Goal: Information Seeking & Learning: Understand process/instructions

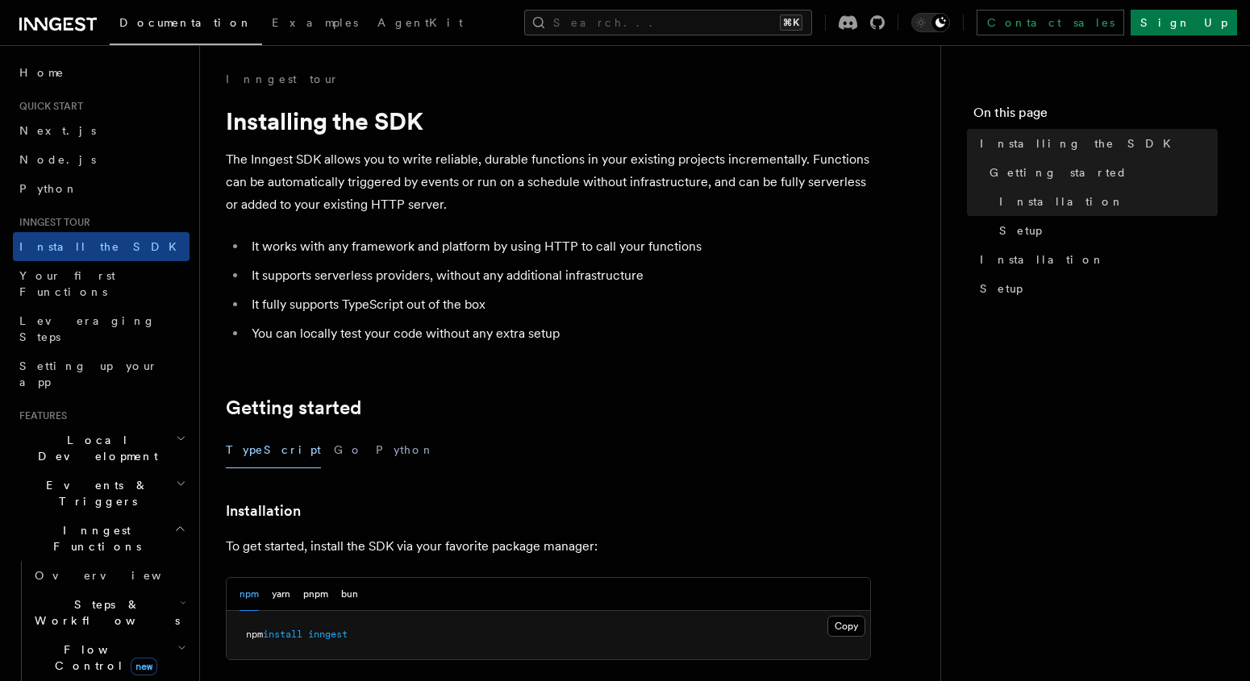
scroll to position [133, 0]
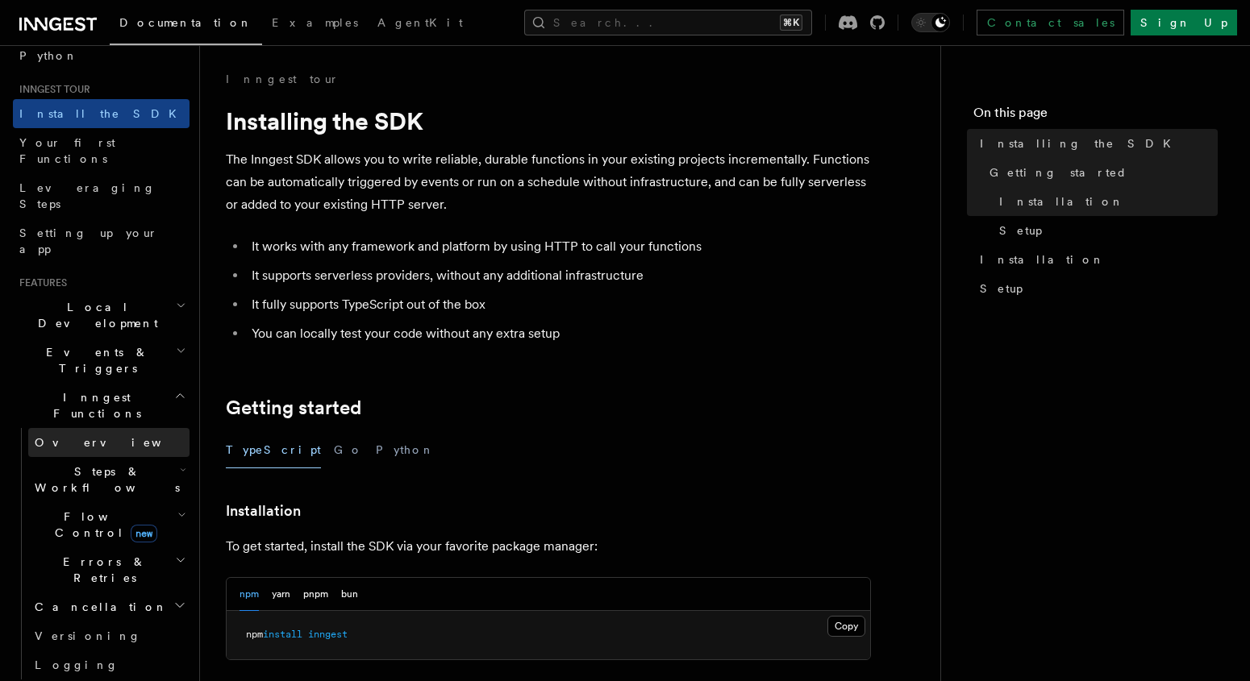
click at [73, 428] on link "Overview" at bounding box center [108, 442] width 161 height 29
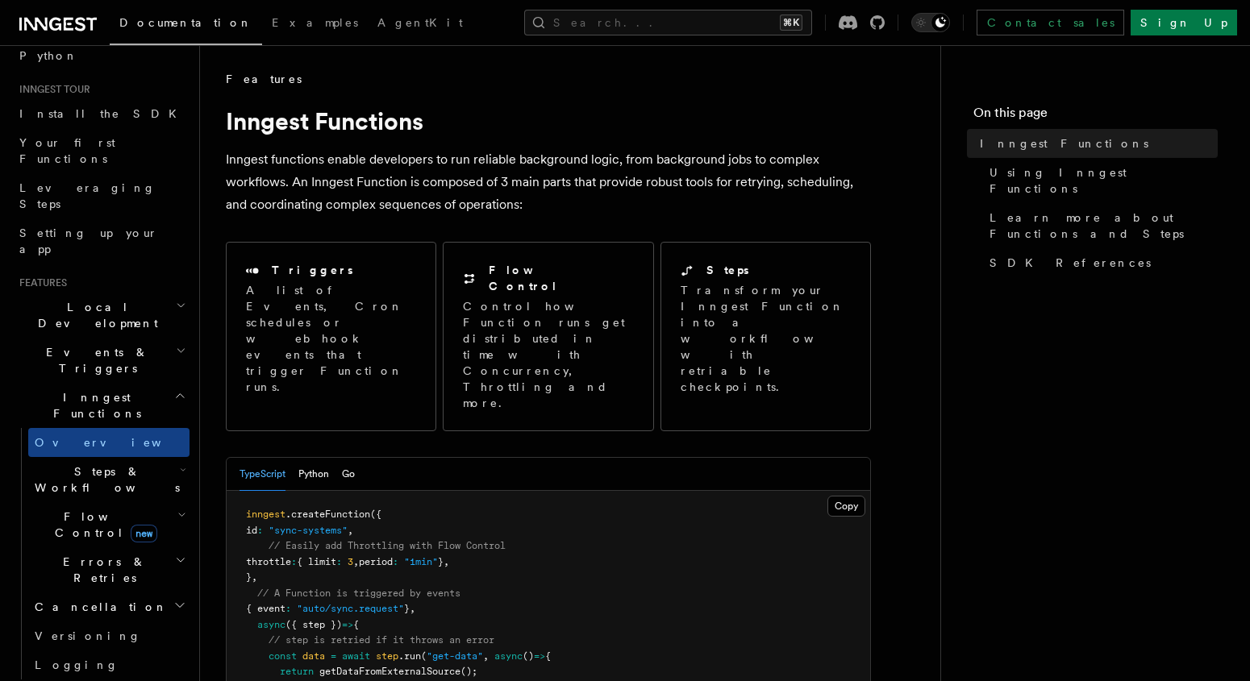
click at [82, 464] on span "Steps & Workflows" at bounding box center [104, 480] width 152 height 32
click at [99, 502] on link "Overview" at bounding box center [117, 516] width 146 height 29
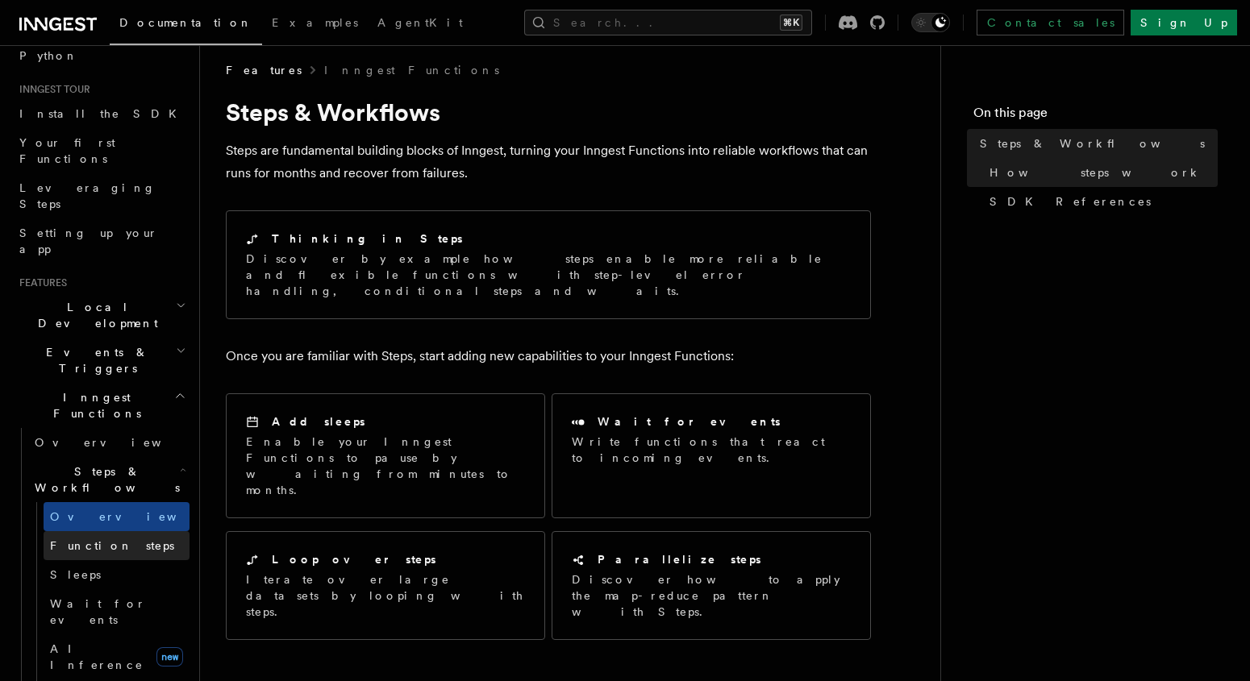
scroll to position [10, 0]
click at [85, 539] on span "Function steps" at bounding box center [112, 545] width 124 height 13
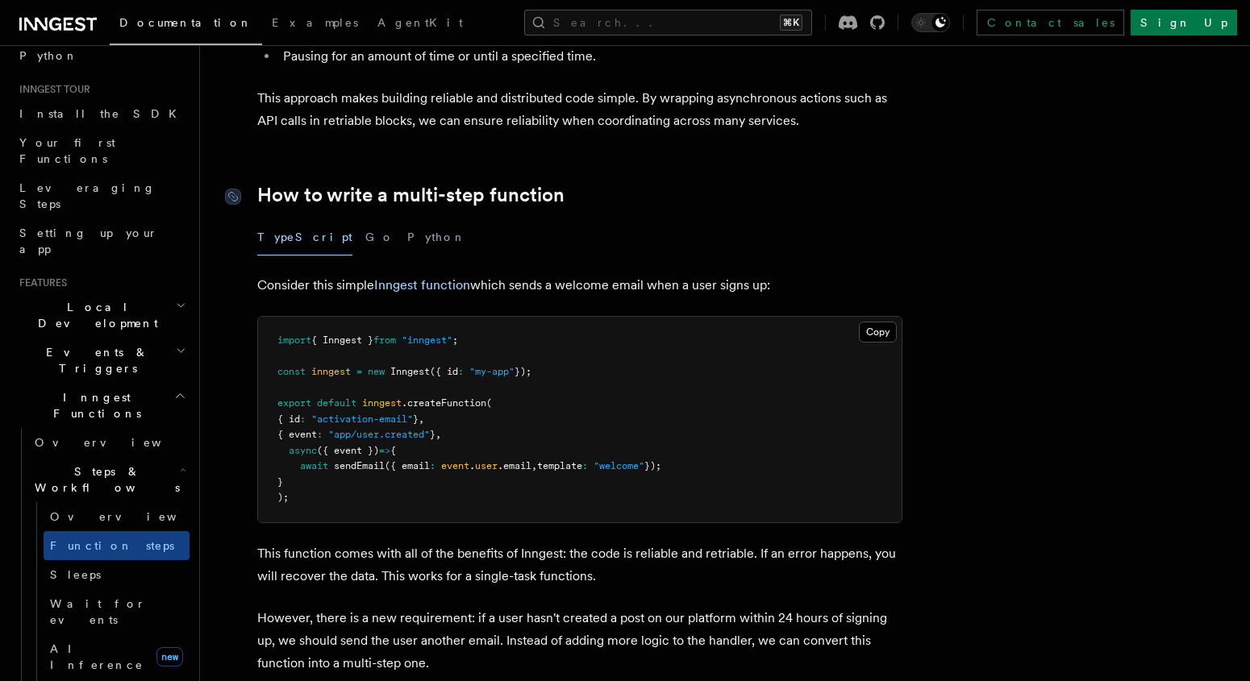
scroll to position [489, 0]
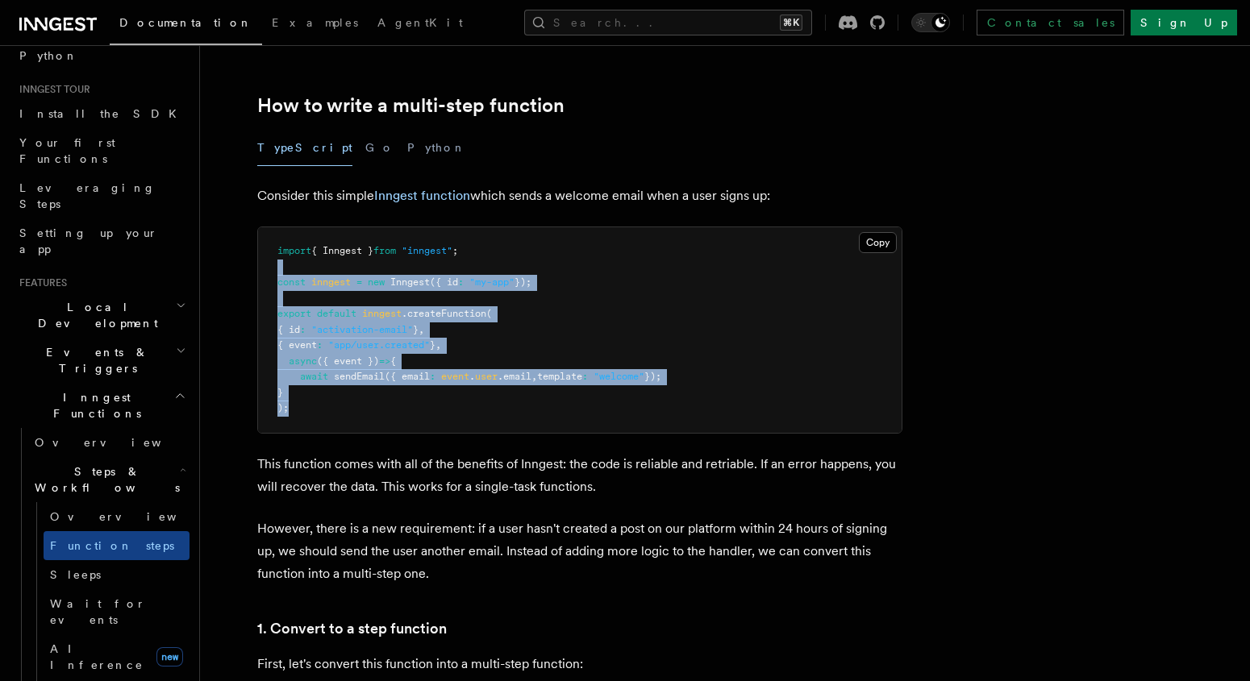
drag, startPoint x: 277, startPoint y: 273, endPoint x: 408, endPoint y: 424, distance: 200.0
click at [408, 424] on pre "import { Inngest } from "inngest" ; const inngest = new Inngest ({ id : "my-app…" at bounding box center [579, 330] width 643 height 206
drag, startPoint x: 351, startPoint y: 422, endPoint x: 271, endPoint y: 272, distance: 170.6
click at [271, 272] on pre "import { Inngest } from "inngest" ; const inngest = new Inngest ({ id : "my-app…" at bounding box center [579, 330] width 643 height 206
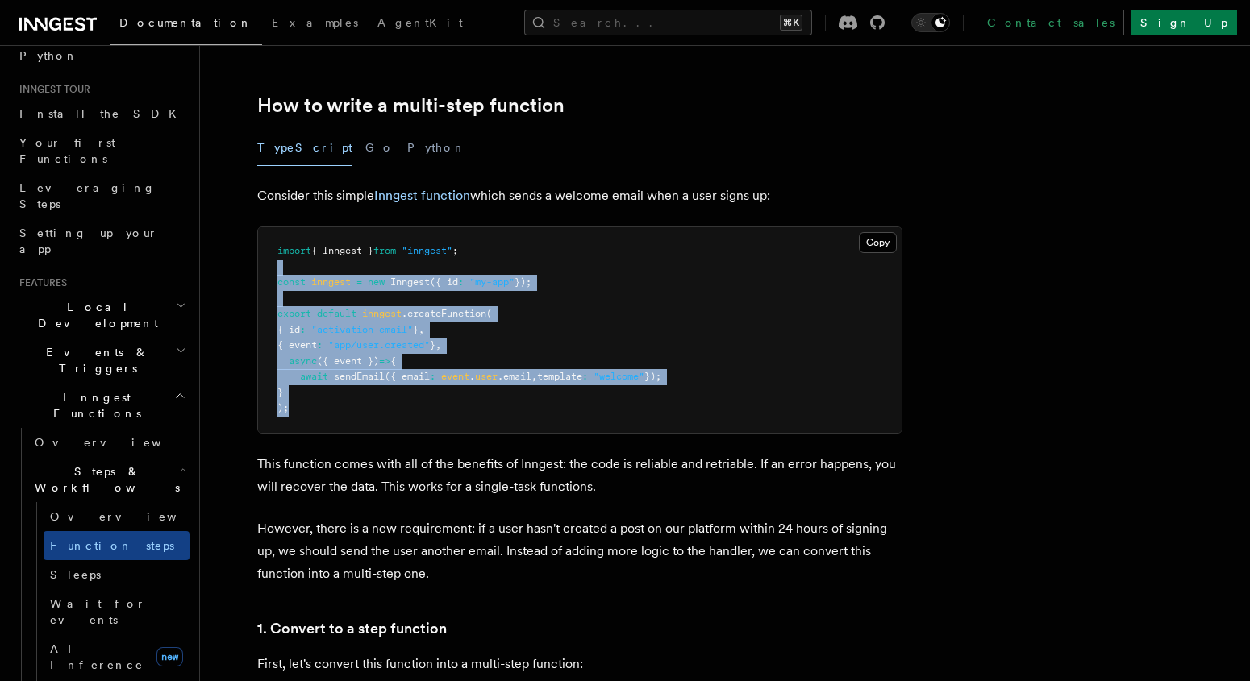
click at [271, 272] on pre "import { Inngest } from "inngest" ; const inngest = new Inngest ({ id : "my-app…" at bounding box center [579, 330] width 643 height 206
drag, startPoint x: 495, startPoint y: 409, endPoint x: 535, endPoint y: 425, distance: 43.4
click at [535, 425] on pre "import { Inngest } from "inngest" ; const inngest = new Inngest ({ id : "my-app…" at bounding box center [579, 330] width 643 height 206
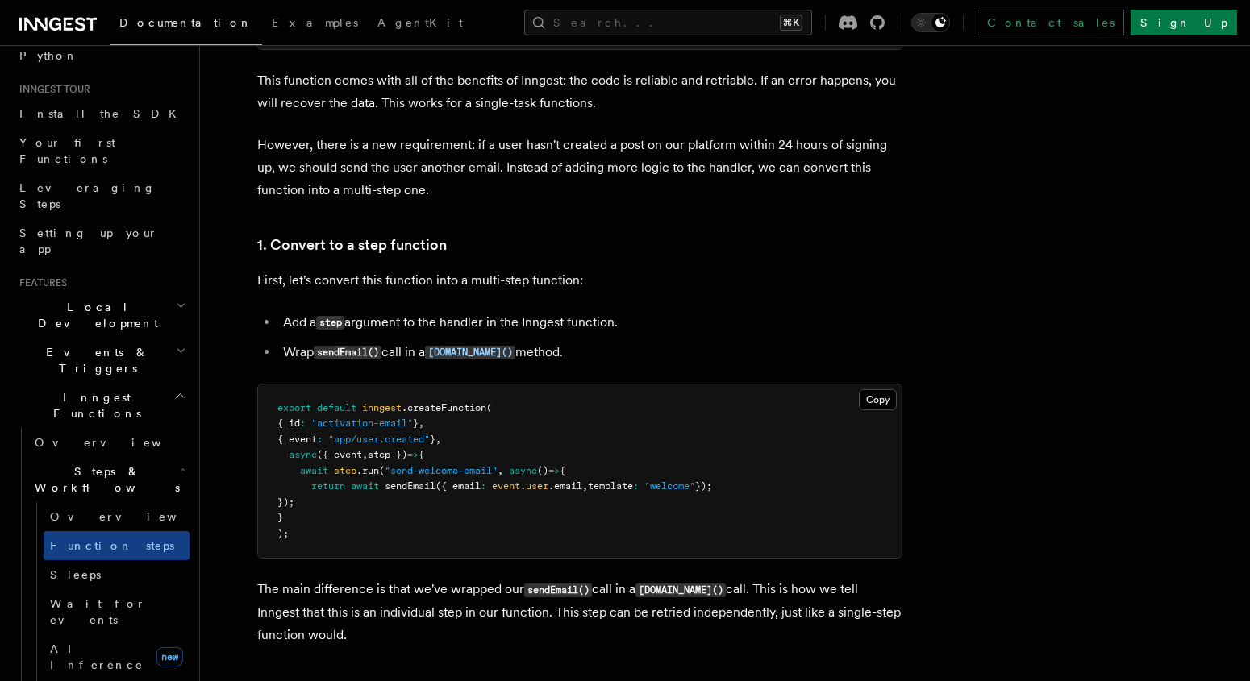
scroll to position [965, 0]
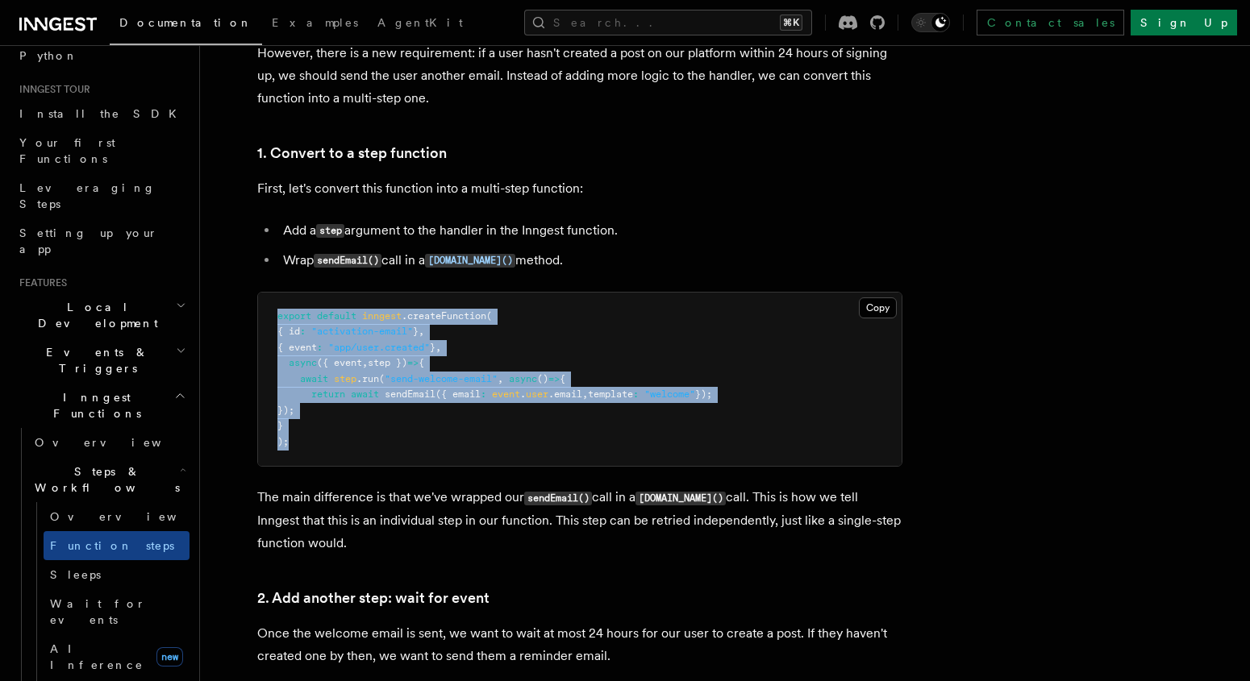
drag, startPoint x: 278, startPoint y: 327, endPoint x: 423, endPoint y: 453, distance: 192.0
click at [423, 453] on pre "export default inngest .createFunction ( { id : "activation-email" } , { event …" at bounding box center [579, 380] width 643 height 174
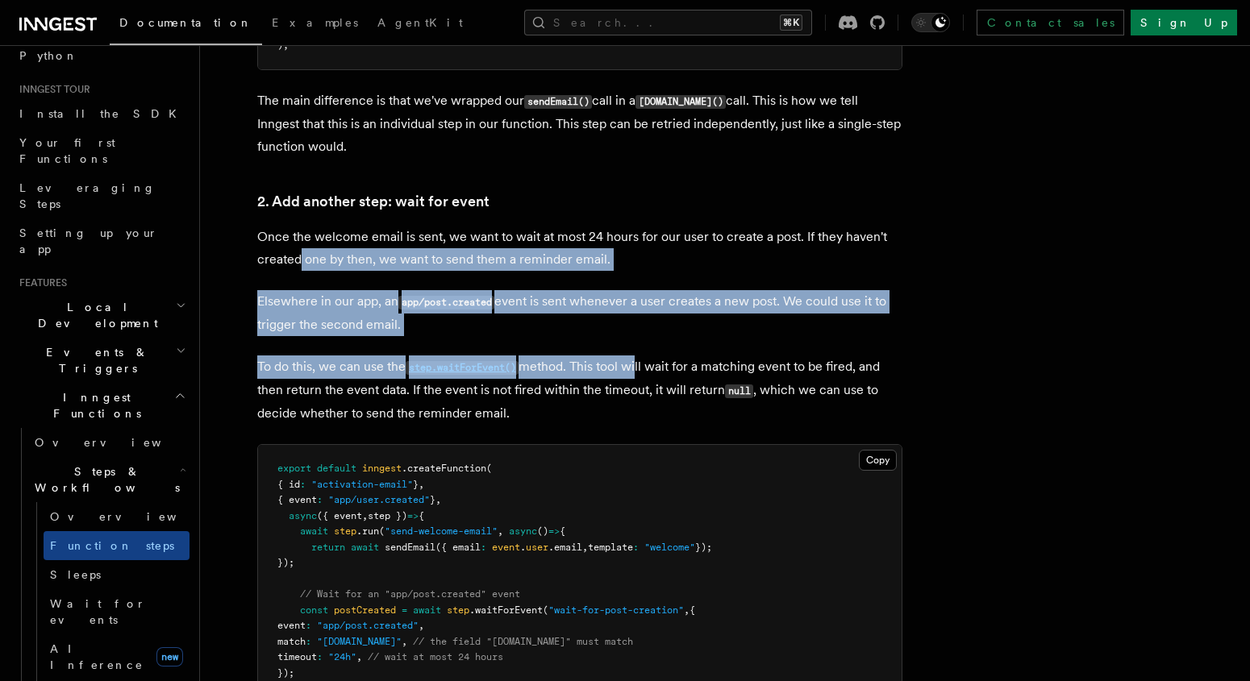
drag, startPoint x: 297, startPoint y: 259, endPoint x: 763, endPoint y: 406, distance: 488.0
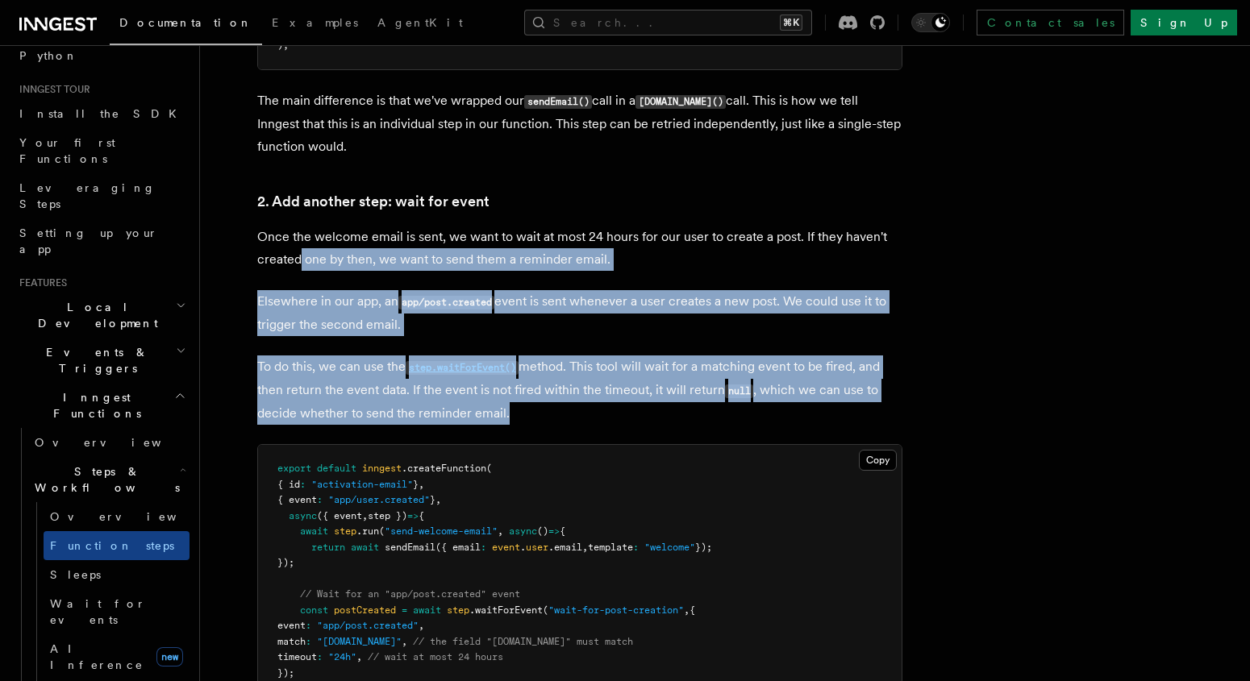
click at [774, 409] on p "To do this, we can use the step.waitForEvent() method. This tool will wait for …" at bounding box center [579, 390] width 645 height 69
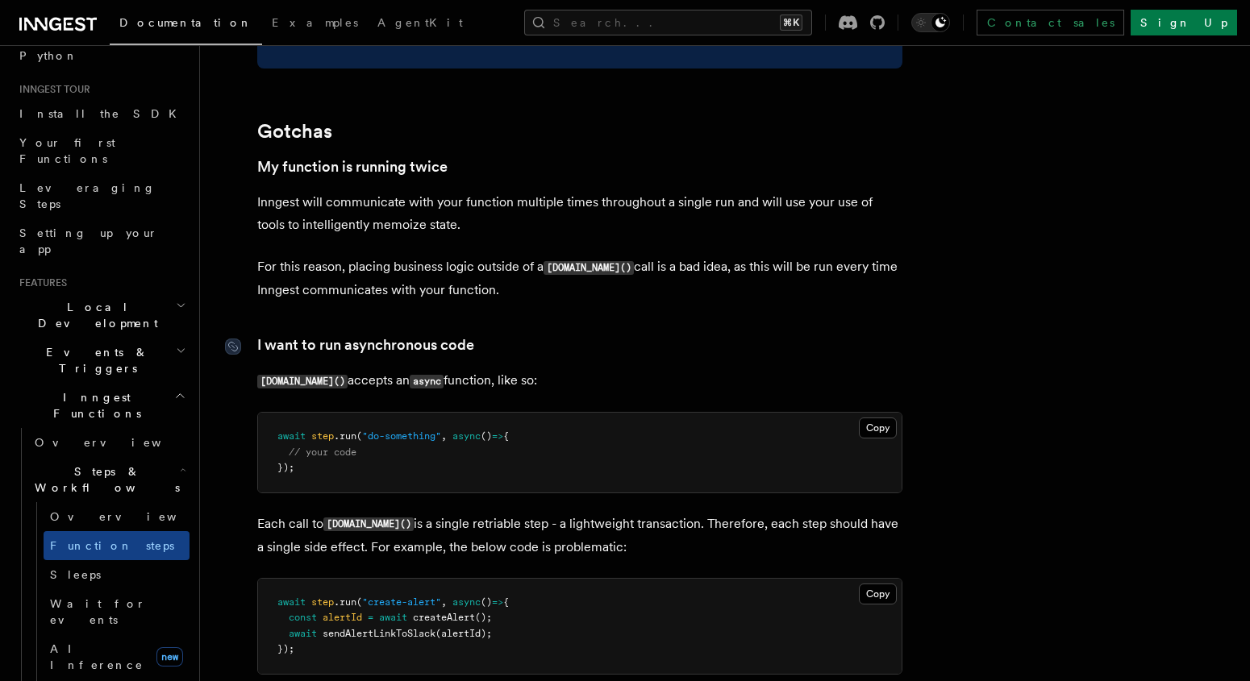
scroll to position [2868, 0]
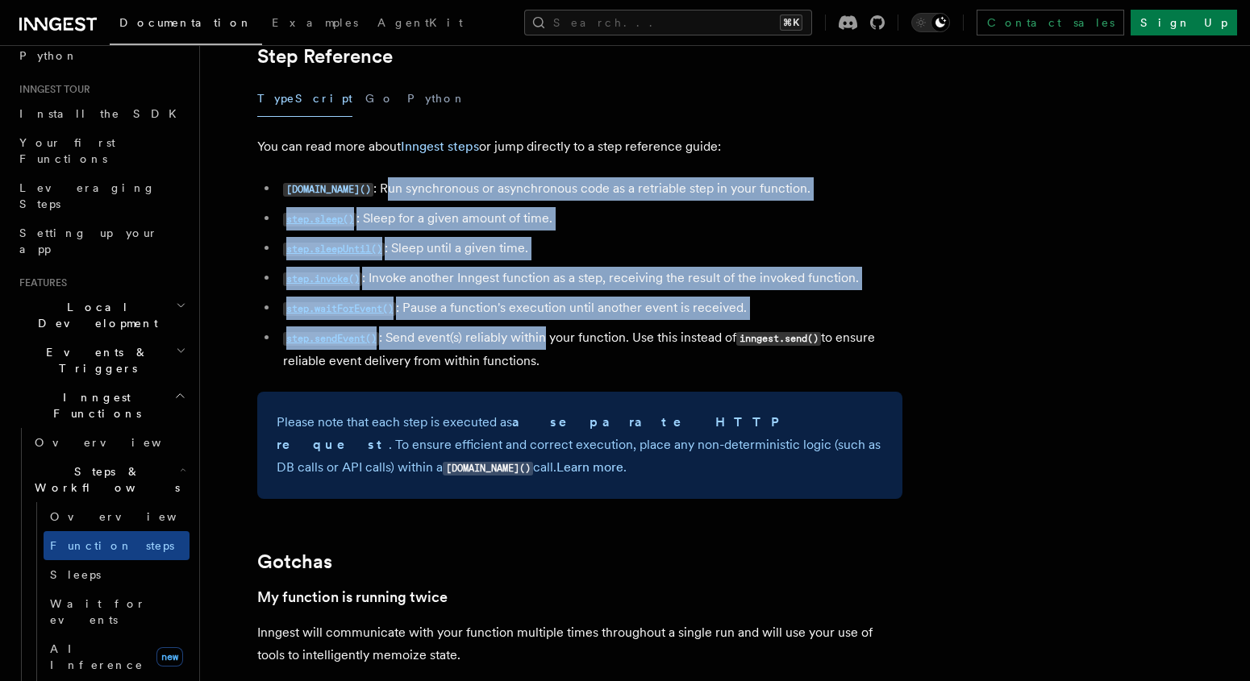
drag, startPoint x: 359, startPoint y: 188, endPoint x: 545, endPoint y: 350, distance: 246.9
click at [545, 350] on ul "step.run() : Run synchronous or asynchronous code as a retriable step in your f…" at bounding box center [579, 274] width 645 height 195
click at [545, 350] on li "step.sendEvent() : Send event(s) reliably within your function. Use this instea…" at bounding box center [590, 349] width 624 height 46
drag, startPoint x: 550, startPoint y: 359, endPoint x: 256, endPoint y: 185, distance: 341.9
click at [250, 185] on article "Features Inngest Functions Steps & Workflows Multi-Step Functions Use Inngest's…" at bounding box center [683, 259] width 914 height 6113
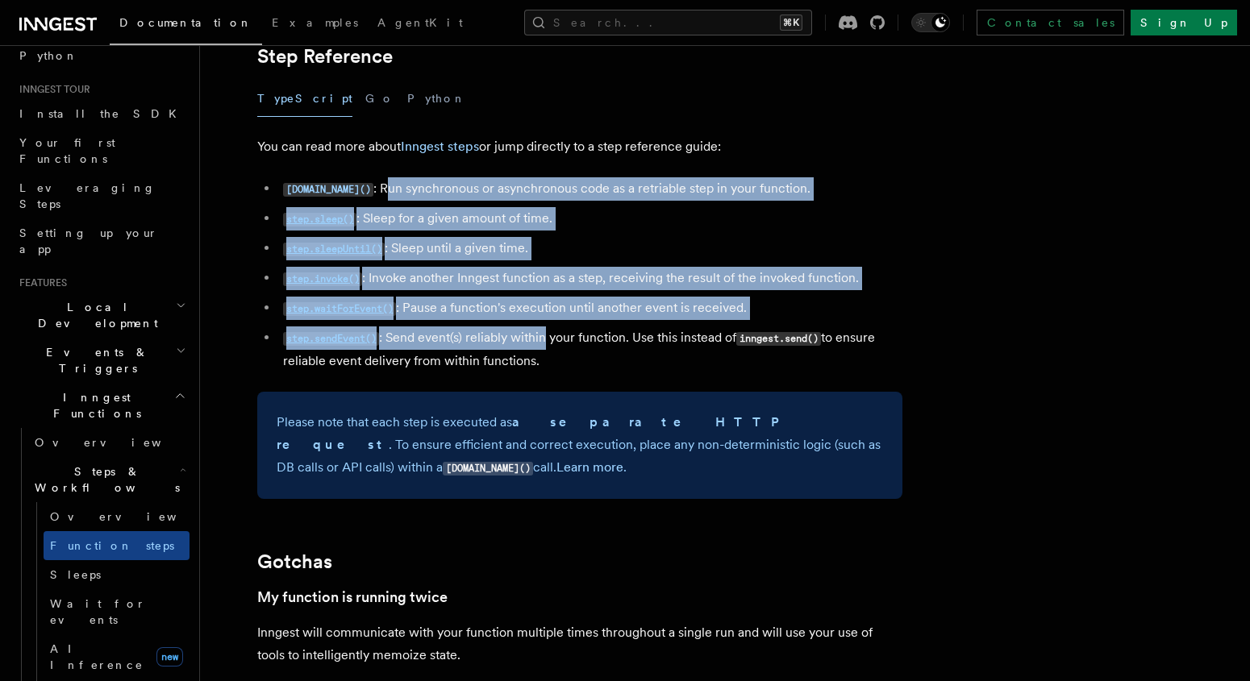
click at [258, 185] on ul "step.run() : Run synchronous or asynchronous code as a retriable step in your f…" at bounding box center [579, 274] width 645 height 195
drag, startPoint x: 368, startPoint y: 262, endPoint x: 570, endPoint y: 373, distance: 230.2
click at [570, 372] on ul "step.run() : Run synchronous or asynchronous code as a retriable step in your f…" at bounding box center [579, 274] width 645 height 195
click at [570, 372] on li "step.sendEvent() : Send event(s) reliably within your function. Use this instea…" at bounding box center [590, 349] width 624 height 46
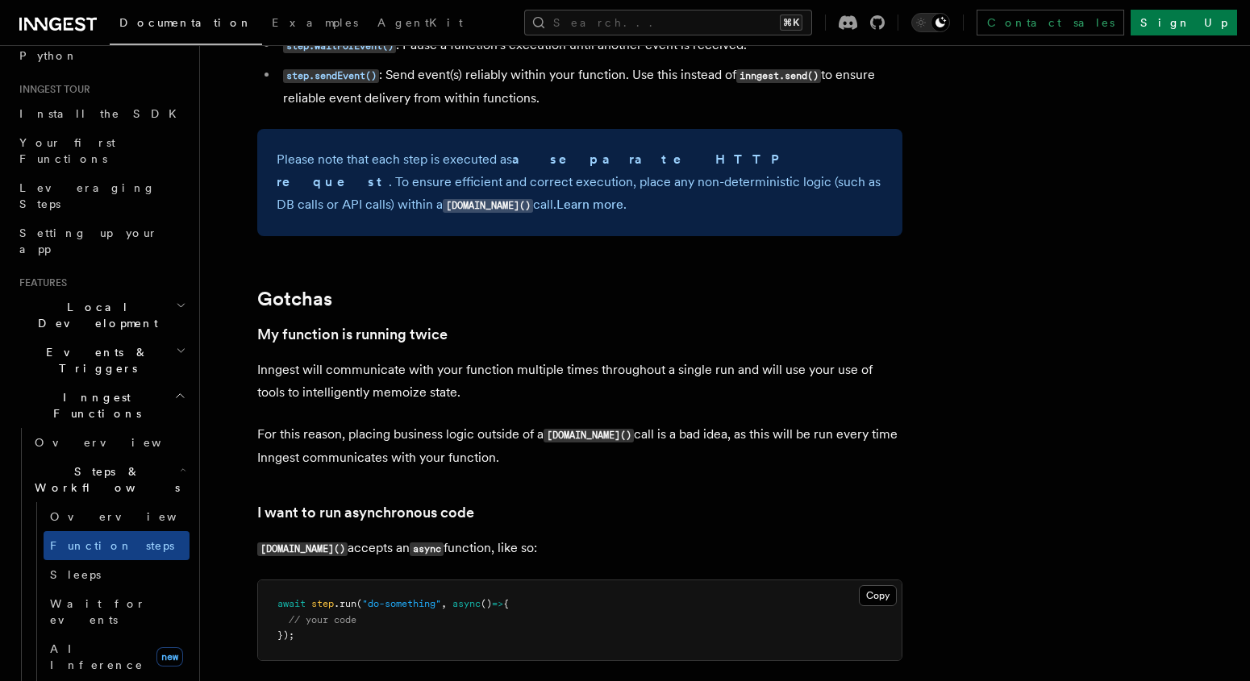
scroll to position [3167, 0]
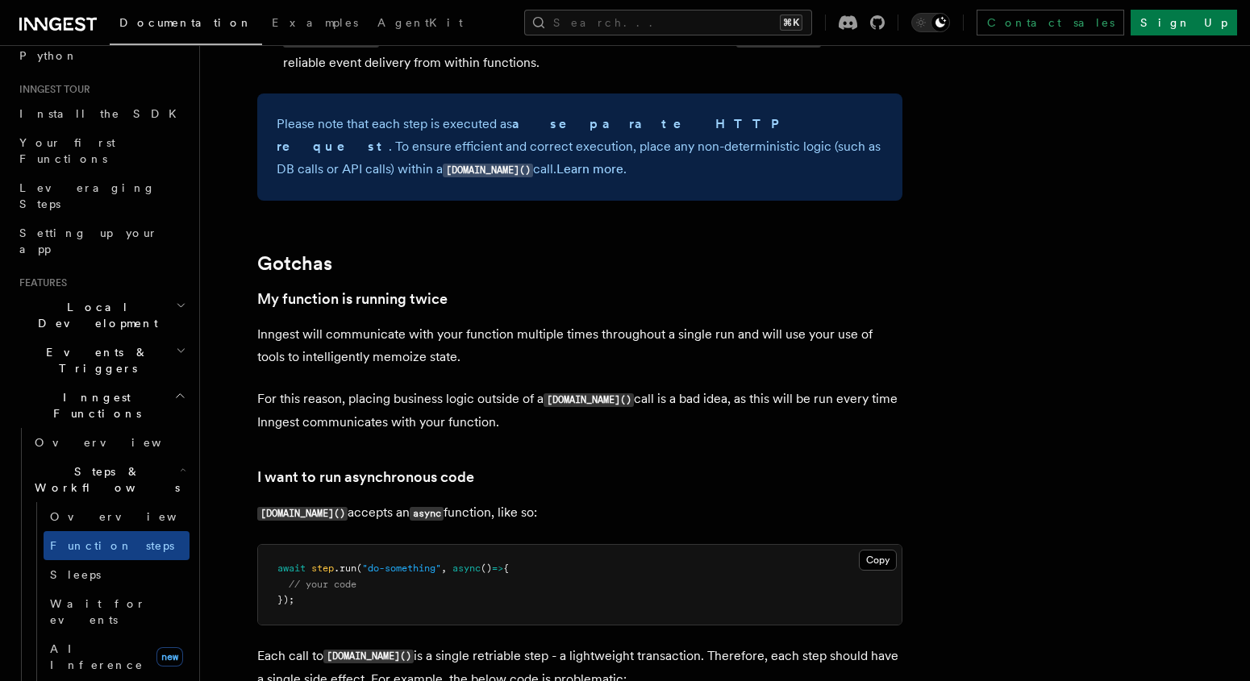
drag, startPoint x: 281, startPoint y: 347, endPoint x: 606, endPoint y: 519, distance: 368.6
click at [606, 519] on p "step.run() accepts an async function, like so:" at bounding box center [579, 512] width 645 height 23
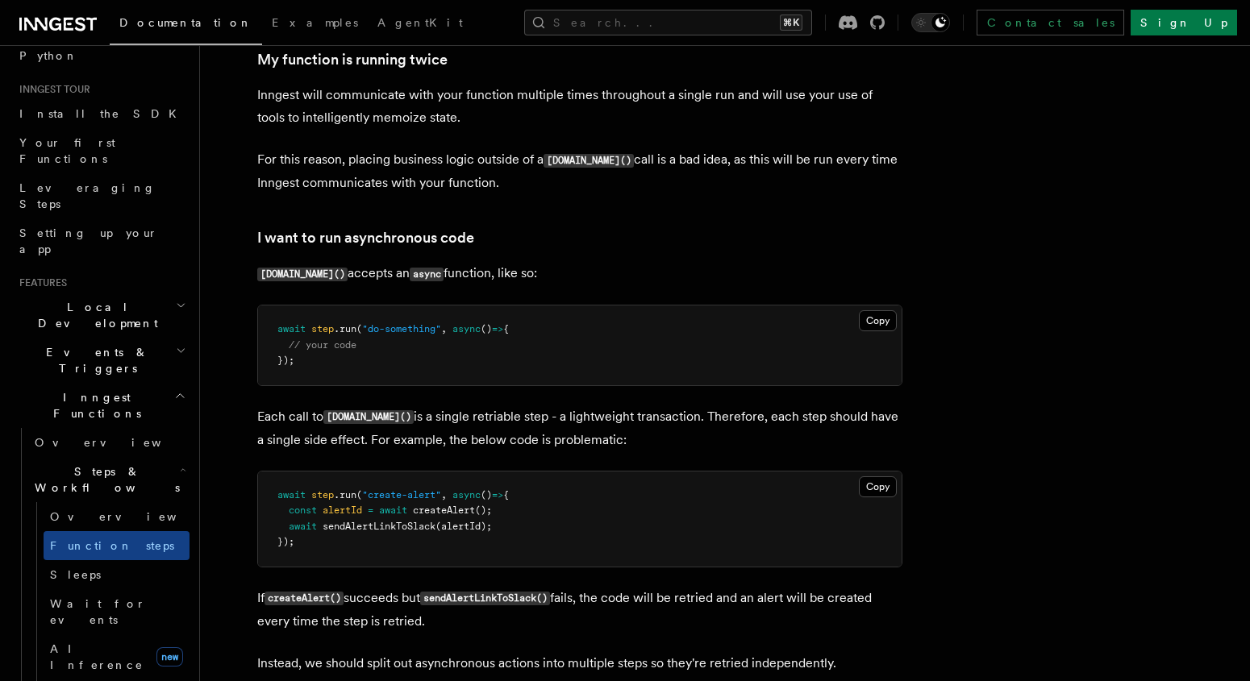
scroll to position [3544, 0]
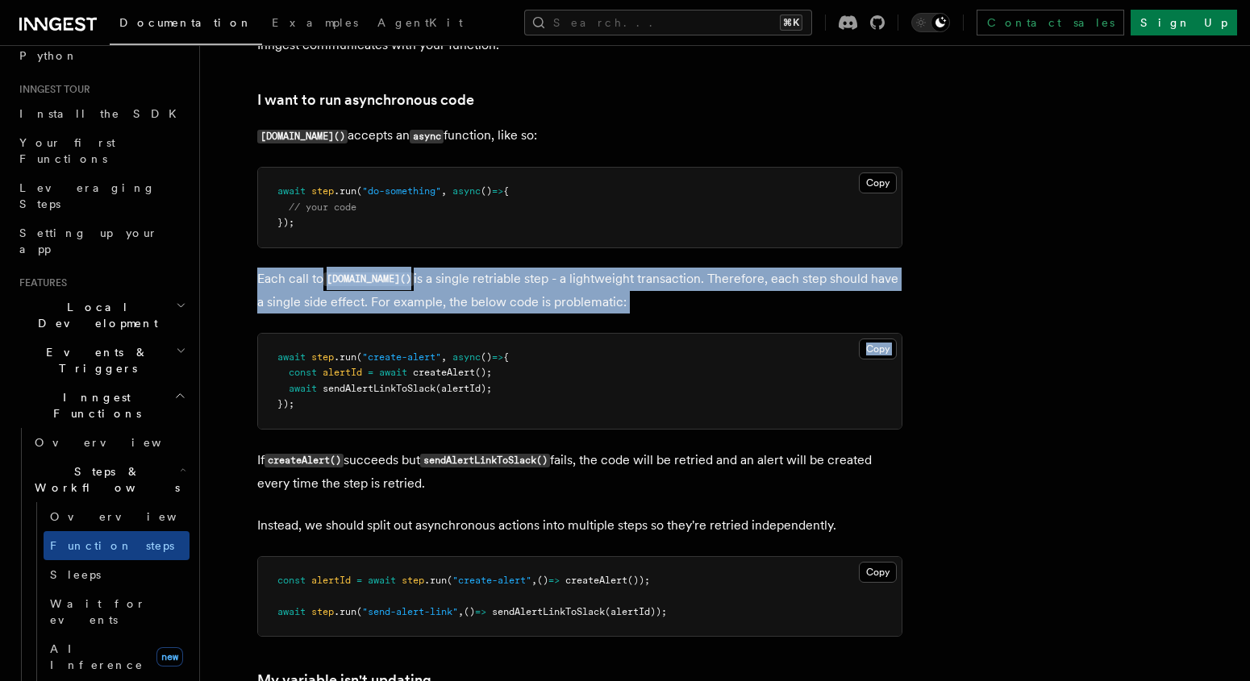
drag, startPoint x: 239, startPoint y: 291, endPoint x: 691, endPoint y: 343, distance: 454.4
click at [691, 343] on pre "await step .run ( "create-alert" , async () => { const alertId = await createAl…" at bounding box center [579, 381] width 643 height 95
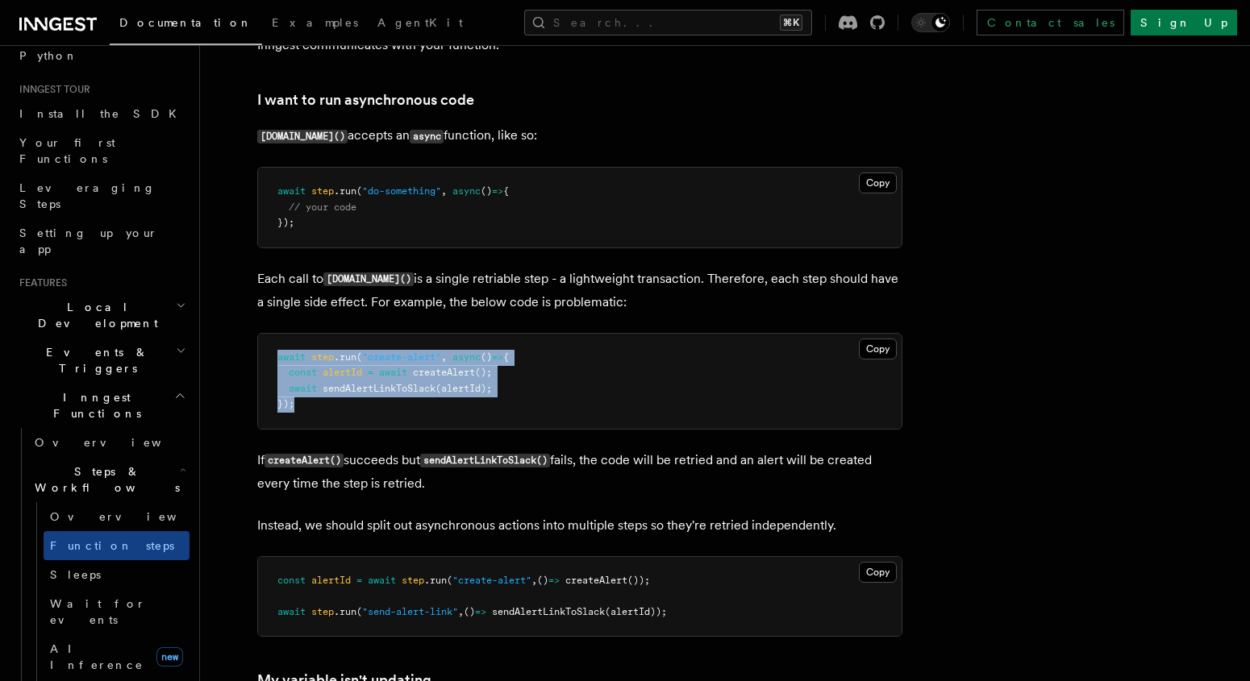
drag, startPoint x: 268, startPoint y: 362, endPoint x: 369, endPoint y: 424, distance: 119.0
click at [369, 424] on pre "await step .run ( "create-alert" , async () => { const alertId = await createAl…" at bounding box center [579, 381] width 643 height 95
drag, startPoint x: 326, startPoint y: 422, endPoint x: 267, endPoint y: 365, distance: 82.7
click at [267, 366] on pre "await step .run ( "create-alert" , async () => { const alertId = await createAl…" at bounding box center [579, 381] width 643 height 95
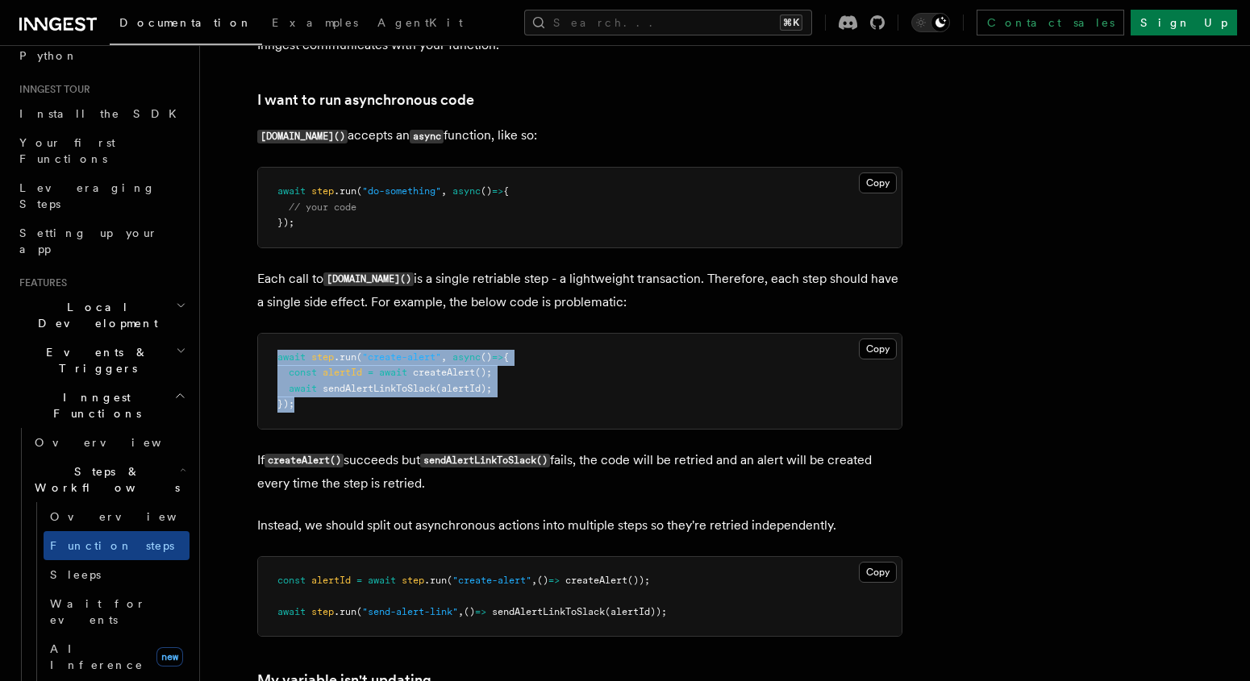
click at [266, 363] on pre "await step .run ( "create-alert" , async () => { const alertId = await createAl…" at bounding box center [579, 381] width 643 height 95
drag, startPoint x: 302, startPoint y: 395, endPoint x: 328, endPoint y: 413, distance: 31.3
click at [328, 413] on pre "await step .run ( "create-alert" , async () => { const alertId = await createAl…" at bounding box center [579, 381] width 643 height 95
drag, startPoint x: 310, startPoint y: 416, endPoint x: 262, endPoint y: 365, distance: 69.6
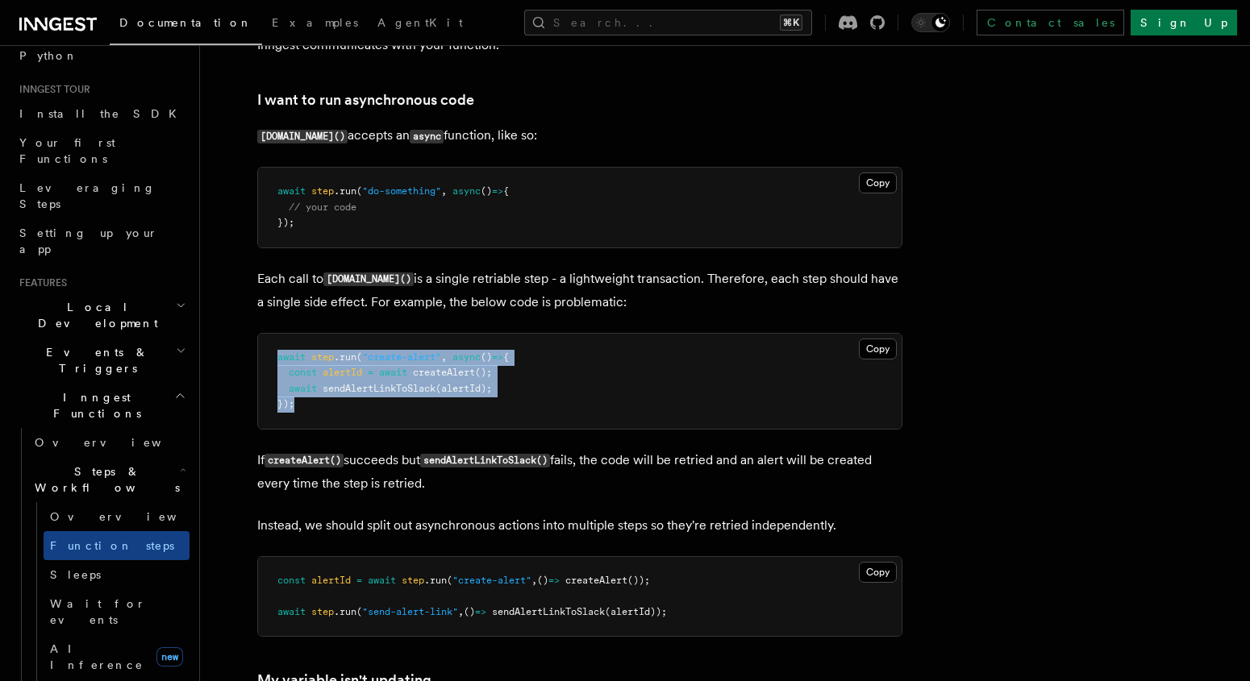
click at [262, 366] on pre "await step .run ( "create-alert" , async () => { const alertId = await createAl…" at bounding box center [579, 381] width 643 height 95
click at [262, 363] on pre "await step .run ( "create-alert" , async () => { const alertId = await createAl…" at bounding box center [579, 381] width 643 height 95
drag, startPoint x: 326, startPoint y: 414, endPoint x: 349, endPoint y: 426, distance: 26.0
click at [349, 426] on pre "await step .run ( "create-alert" , async () => { const alertId = await createAl…" at bounding box center [579, 381] width 643 height 95
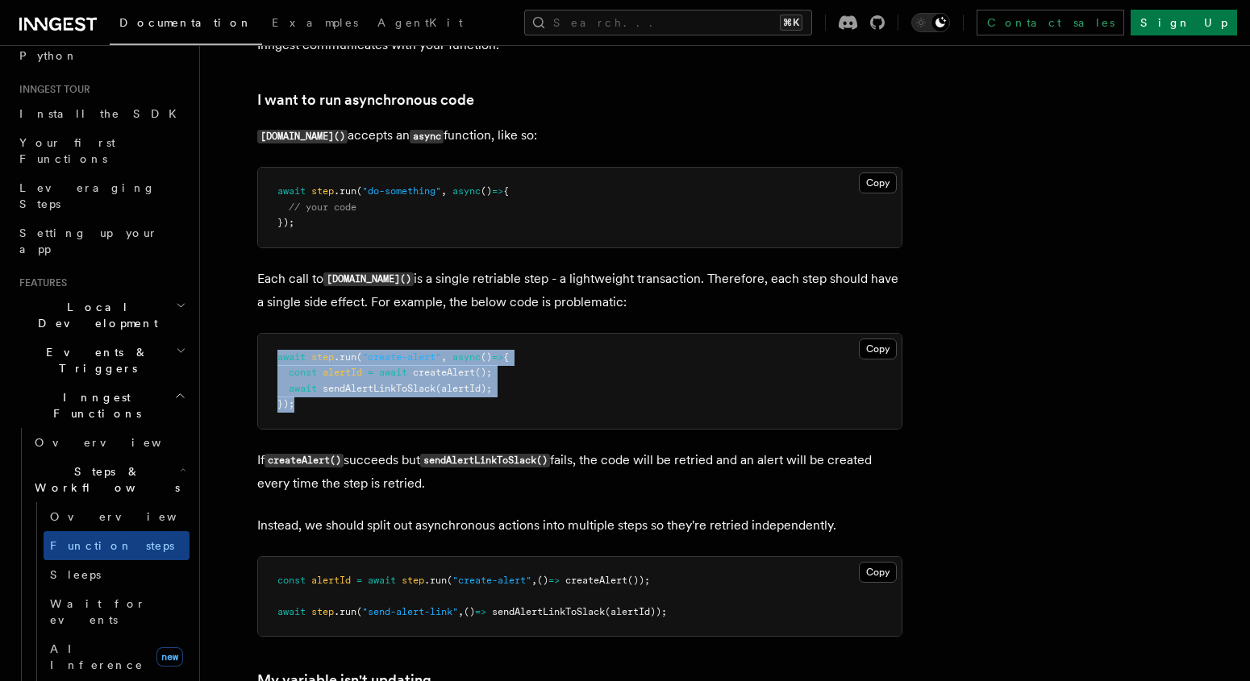
drag, startPoint x: 256, startPoint y: 356, endPoint x: 329, endPoint y: 416, distance: 94.6
click at [329, 416] on pre "await step .run ( "create-alert" , async () => { const alertId = await createAl…" at bounding box center [579, 381] width 643 height 95
drag, startPoint x: 322, startPoint y: 422, endPoint x: 271, endPoint y: 364, distance: 77.1
click at [271, 364] on pre "await step .run ( "create-alert" , async () => { const alertId = await createAl…" at bounding box center [579, 381] width 643 height 95
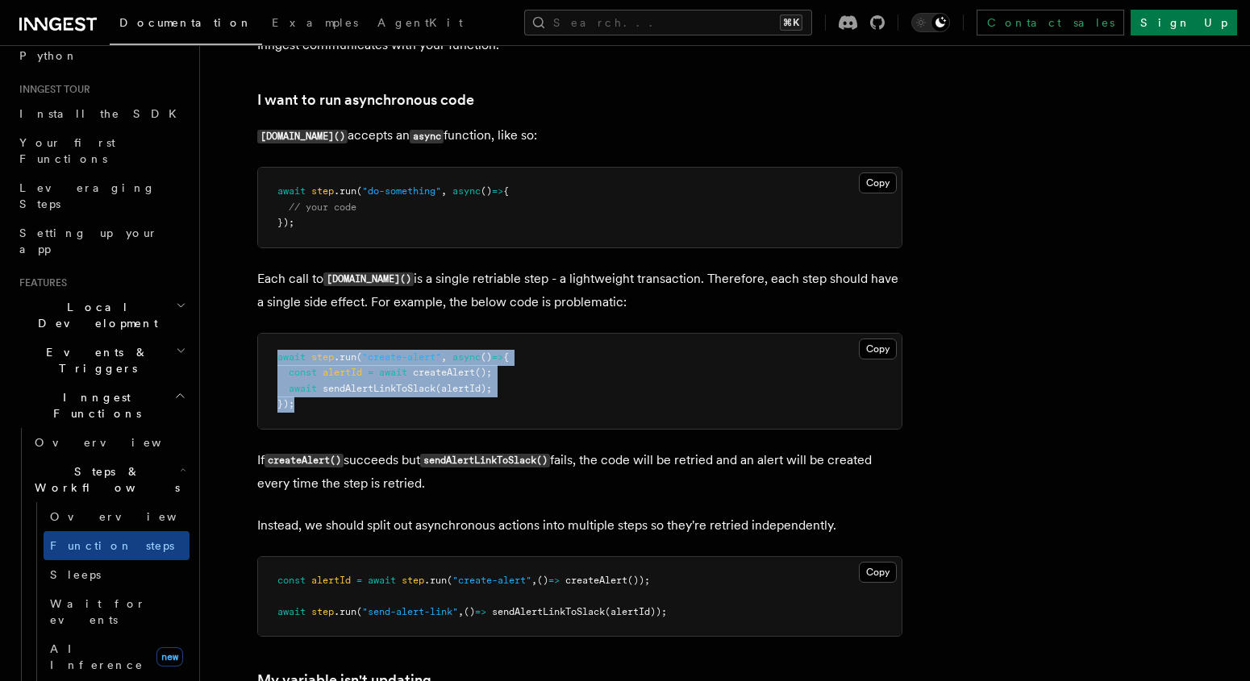
click at [271, 364] on pre "await step .run ( "create-alert" , async () => { const alertId = await createAl…" at bounding box center [579, 381] width 643 height 95
drag, startPoint x: 271, startPoint y: 364, endPoint x: 331, endPoint y: 412, distance: 76.8
click at [331, 412] on pre "await step .run ( "create-alert" , async () => { const alertId = await createAl…" at bounding box center [579, 381] width 643 height 95
drag, startPoint x: 247, startPoint y: 360, endPoint x: 372, endPoint y: 421, distance: 138.1
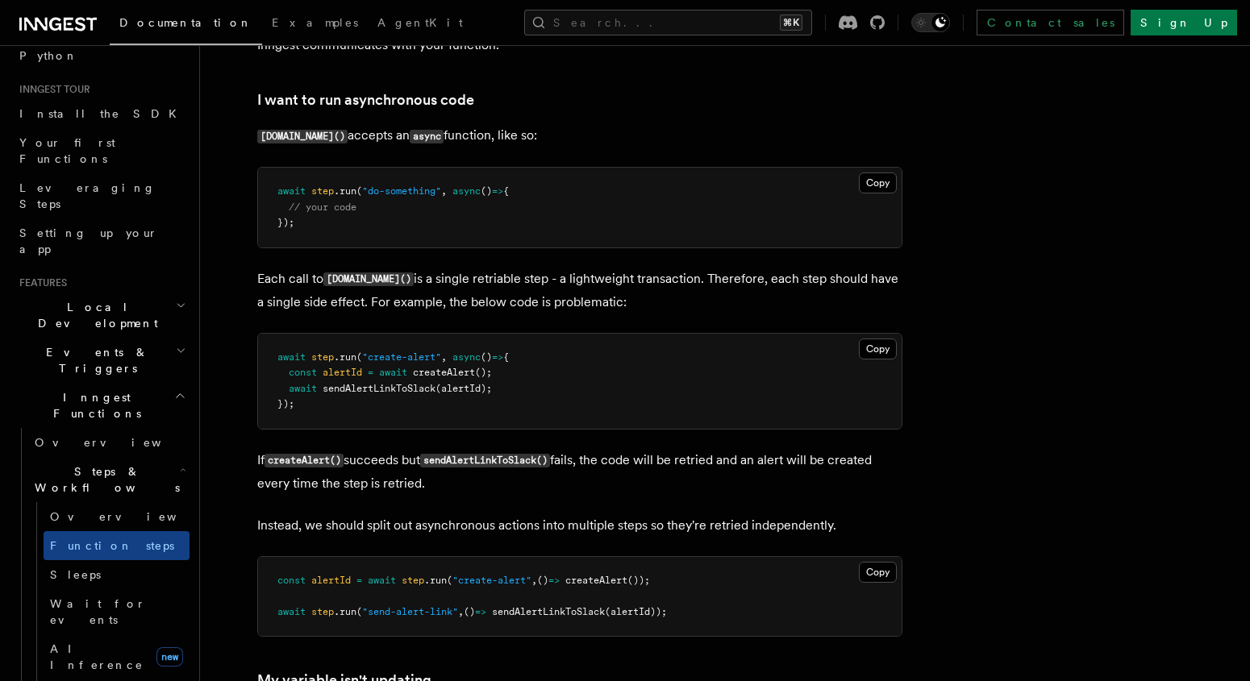
drag, startPoint x: 372, startPoint y: 421, endPoint x: 360, endPoint y: 422, distance: 11.3
click at [372, 421] on pre "await step .run ( "create-alert" , async () => { const alertId = await createAl…" at bounding box center [579, 381] width 643 height 95
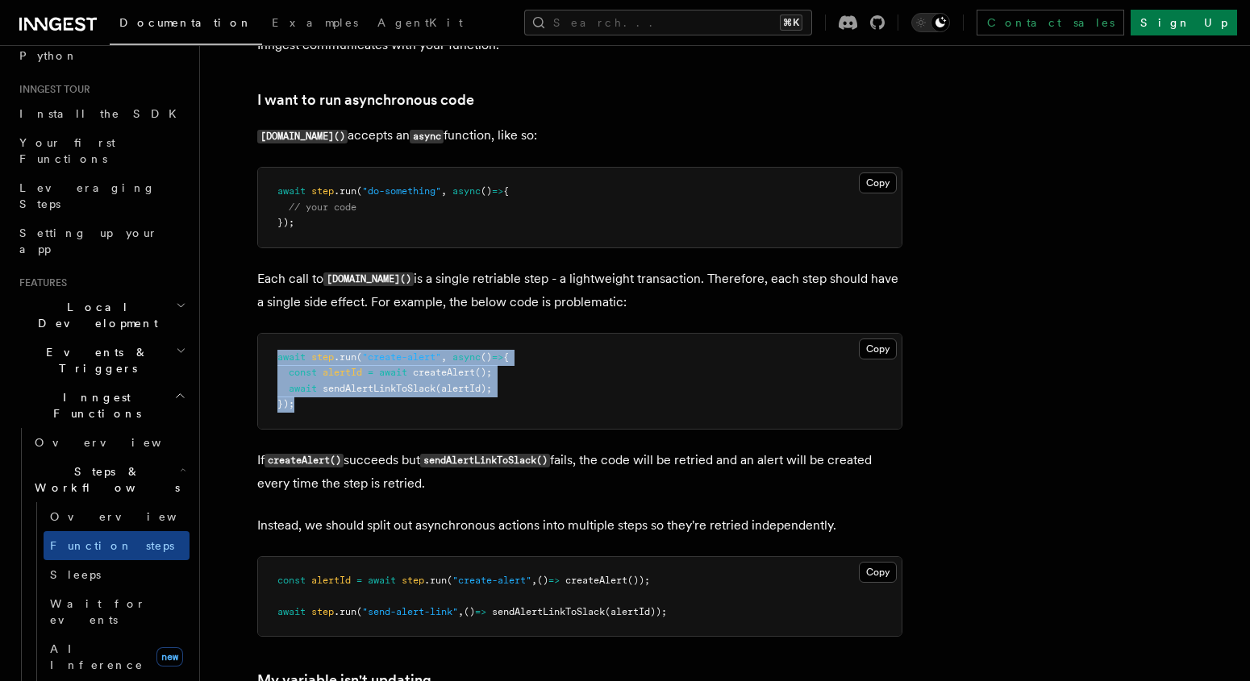
drag, startPoint x: 325, startPoint y: 410, endPoint x: 270, endPoint y: 364, distance: 71.5
click at [270, 364] on pre "await step .run ( "create-alert" , async () => { const alertId = await createAl…" at bounding box center [579, 381] width 643 height 95
click at [268, 360] on pre "await step .run ( "create-alert" , async () => { const alertId = await createAl…" at bounding box center [579, 381] width 643 height 95
drag, startPoint x: 288, startPoint y: 376, endPoint x: 326, endPoint y: 412, distance: 53.0
click at [326, 412] on pre "await step .run ( "create-alert" , async () => { const alertId = await createAl…" at bounding box center [579, 381] width 643 height 95
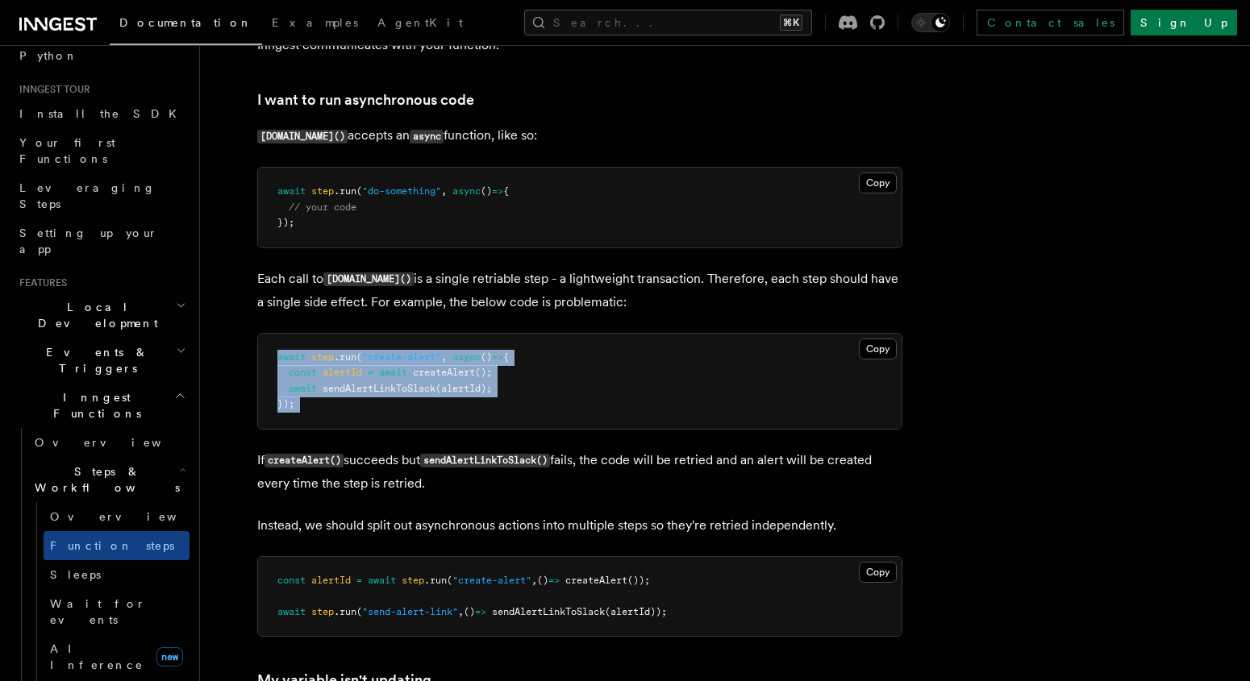
click at [326, 412] on pre "await step .run ( "create-alert" , async () => { const alertId = await createAl…" at bounding box center [579, 381] width 643 height 95
drag, startPoint x: 321, startPoint y: 414, endPoint x: 267, endPoint y: 360, distance: 76.4
click at [267, 360] on pre "await step .run ( "create-alert" , async () => { const alertId = await createAl…" at bounding box center [579, 381] width 643 height 95
drag, startPoint x: 267, startPoint y: 360, endPoint x: 279, endPoint y: 368, distance: 15.0
click at [267, 359] on pre "await step .run ( "create-alert" , async () => { const alertId = await createAl…" at bounding box center [579, 381] width 643 height 95
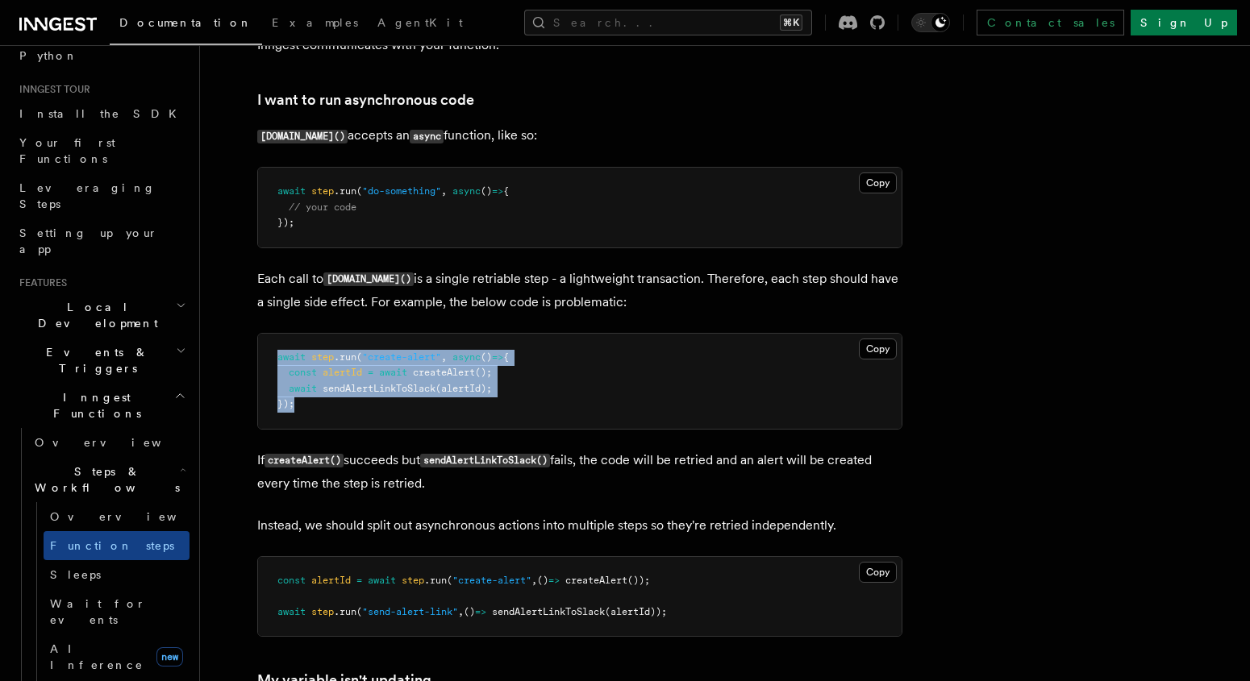
drag, startPoint x: 279, startPoint y: 368, endPoint x: 335, endPoint y: 421, distance: 77.0
click at [335, 421] on pre "await step .run ( "create-alert" , async () => { const alertId = await createAl…" at bounding box center [579, 381] width 643 height 95
drag, startPoint x: 302, startPoint y: 410, endPoint x: 261, endPoint y: 357, distance: 67.2
click at [261, 357] on pre "await step .run ( "create-alert" , async () => { const alertId = await createAl…" at bounding box center [579, 381] width 643 height 95
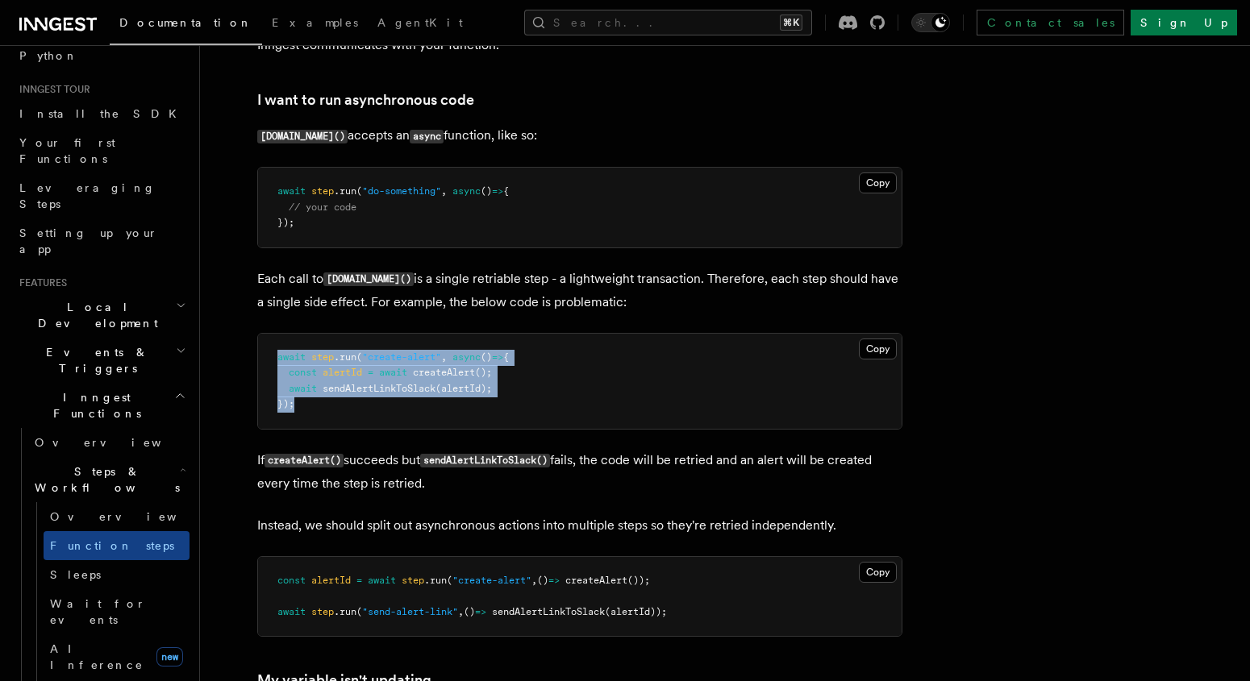
drag, startPoint x: 263, startPoint y: 358, endPoint x: 330, endPoint y: 409, distance: 84.0
click at [328, 407] on pre "await step .run ( "create-alert" , async () => { const alertId = await createAl…" at bounding box center [579, 381] width 643 height 95
click at [335, 418] on pre "await step .run ( "create-alert" , async () => { const alertId = await createAl…" at bounding box center [579, 381] width 643 height 95
drag, startPoint x: 330, startPoint y: 415, endPoint x: 256, endPoint y: 347, distance: 101.0
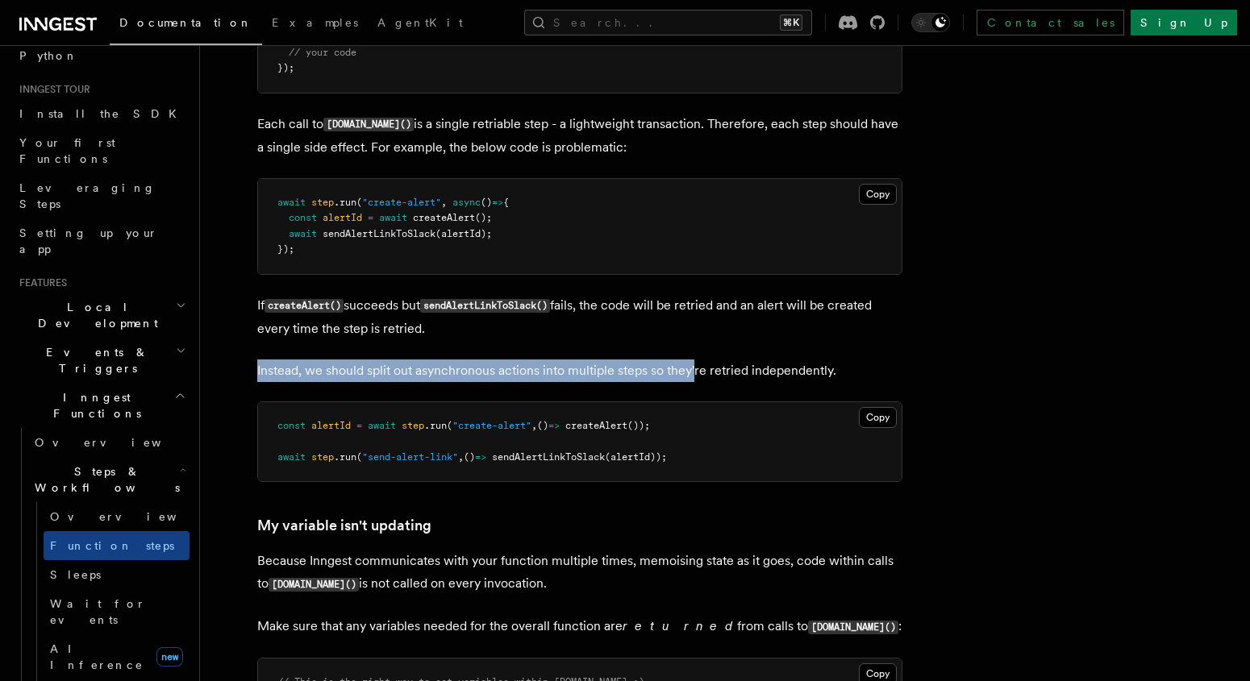
drag, startPoint x: 243, startPoint y: 373, endPoint x: 695, endPoint y: 381, distance: 451.5
click at [695, 381] on p "Instead, we should split out asynchronous actions into multiple steps so they'r…" at bounding box center [579, 371] width 645 height 23
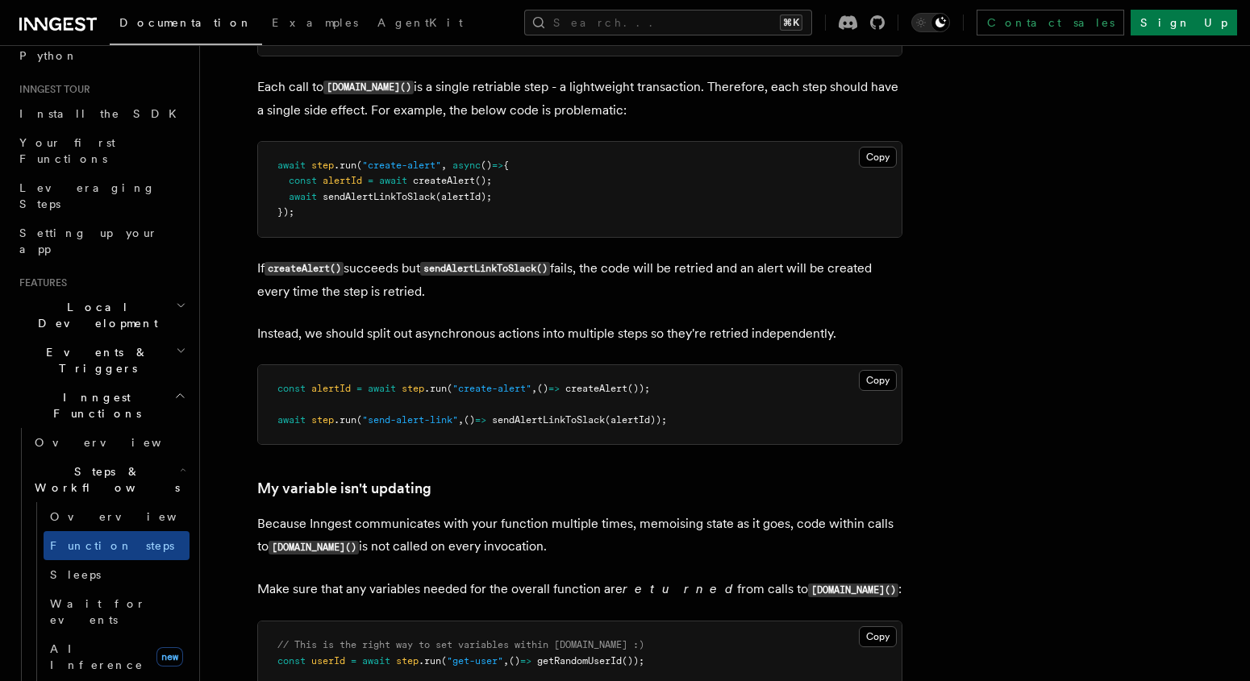
scroll to position [3938, 0]
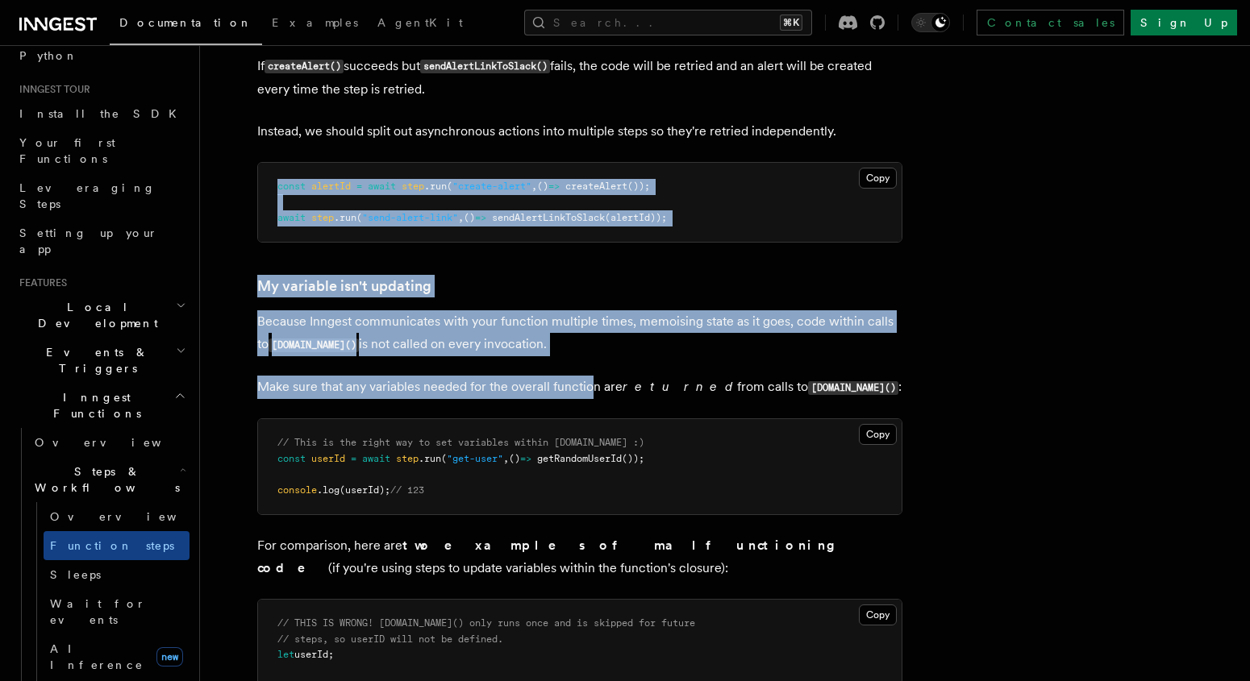
drag, startPoint x: 269, startPoint y: 193, endPoint x: 587, endPoint y: 403, distance: 381.0
click at [587, 399] on p "Make sure that any variables needed for the overall function are returned from …" at bounding box center [579, 387] width 645 height 23
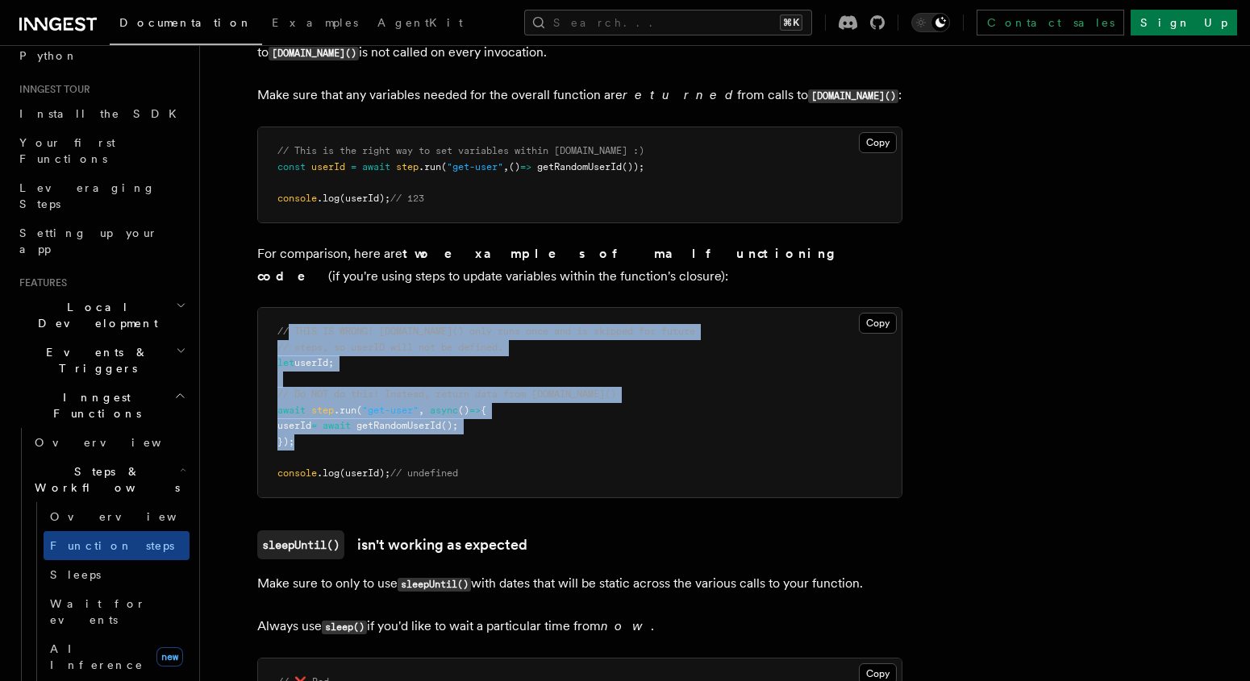
drag
click at [469, 486] on pre "// THIS IS WRONG! step.run() only runs once and is skipped for future // steps,…" at bounding box center [579, 402] width 643 height 189
click at [469, 487] on pre "// THIS IS WRONG! step.run() only runs once and is skipped for future // steps,…" at bounding box center [579, 402] width 643 height 189
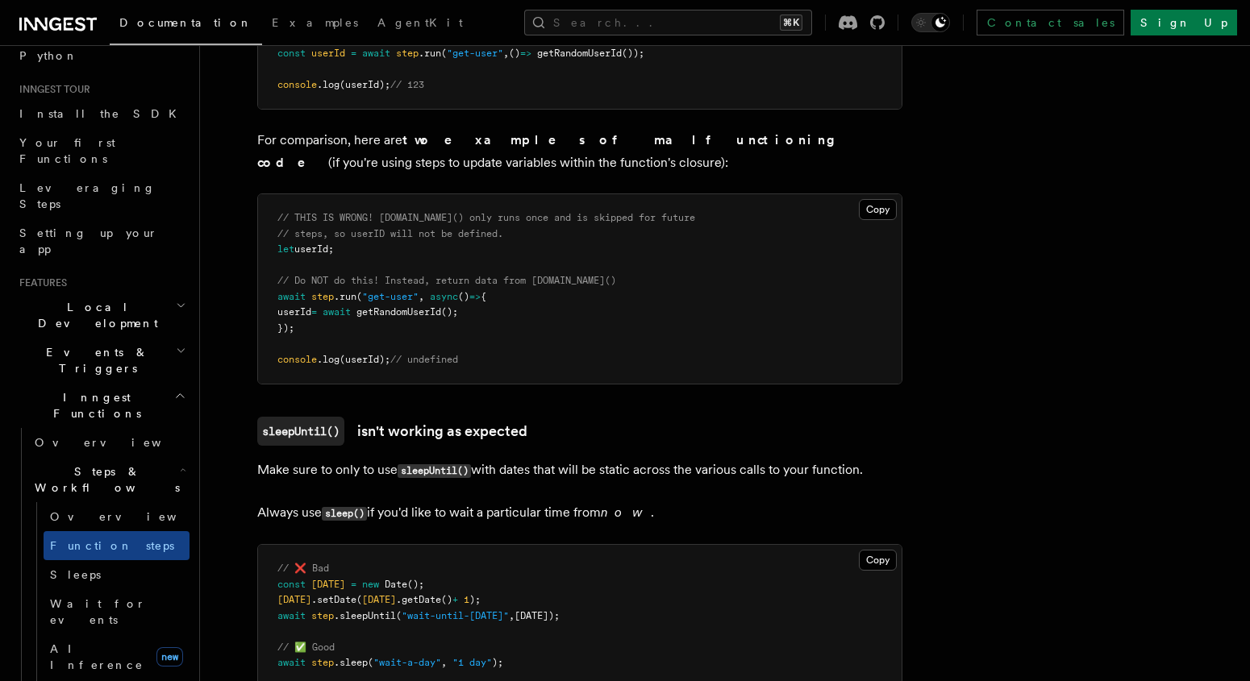
scroll to position [4510, 0]
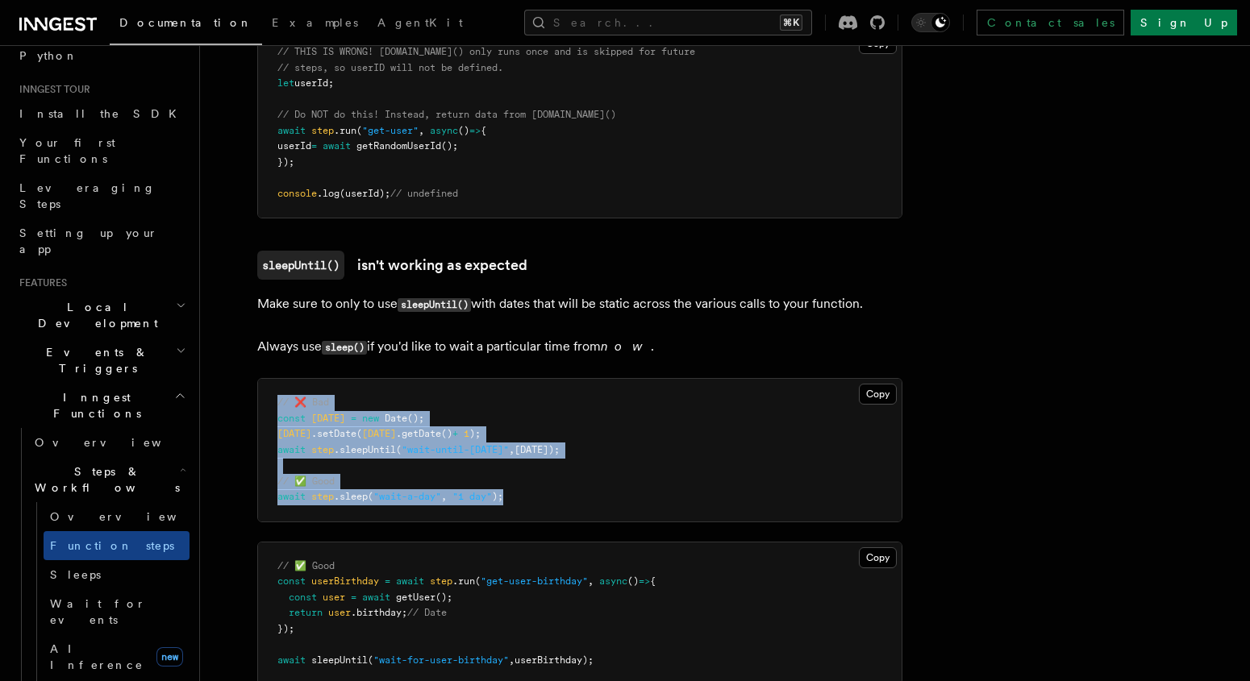
click at [512, 500] on pre "// ❌ Bad const tomorrow = new Date (); tomorrow .setDate ( tomorrow .getDate ()…" at bounding box center [579, 450] width 643 height 143
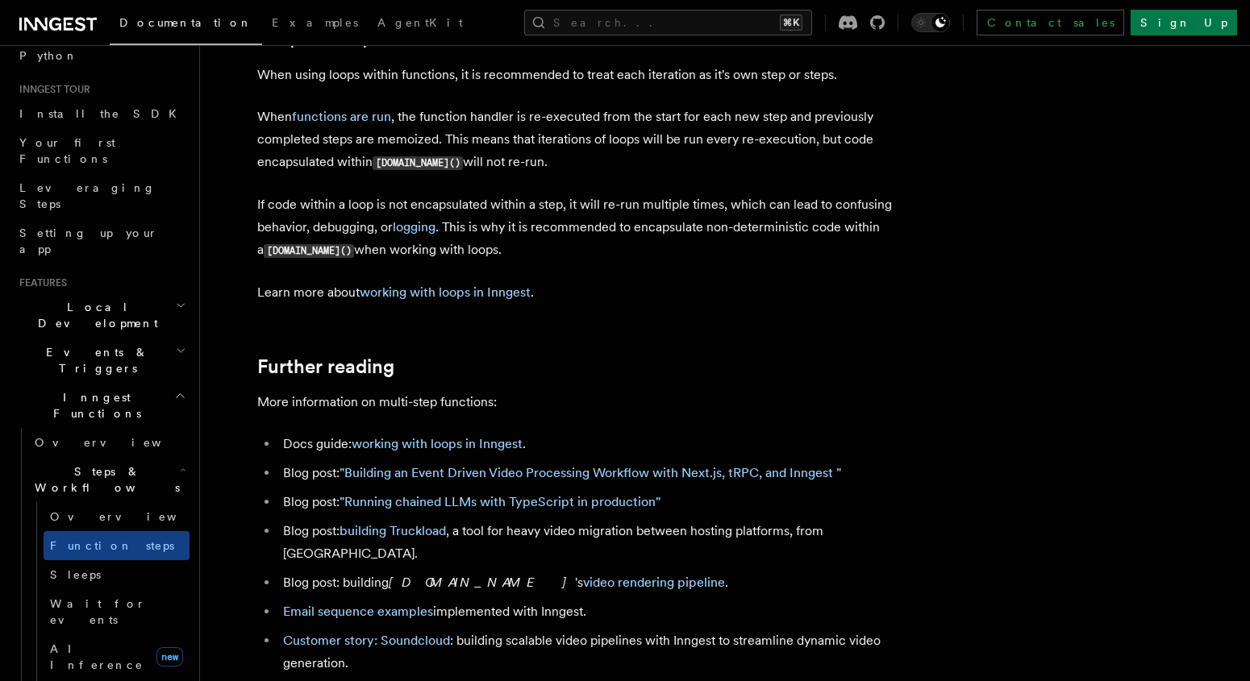
scroll to position [5430, 0]
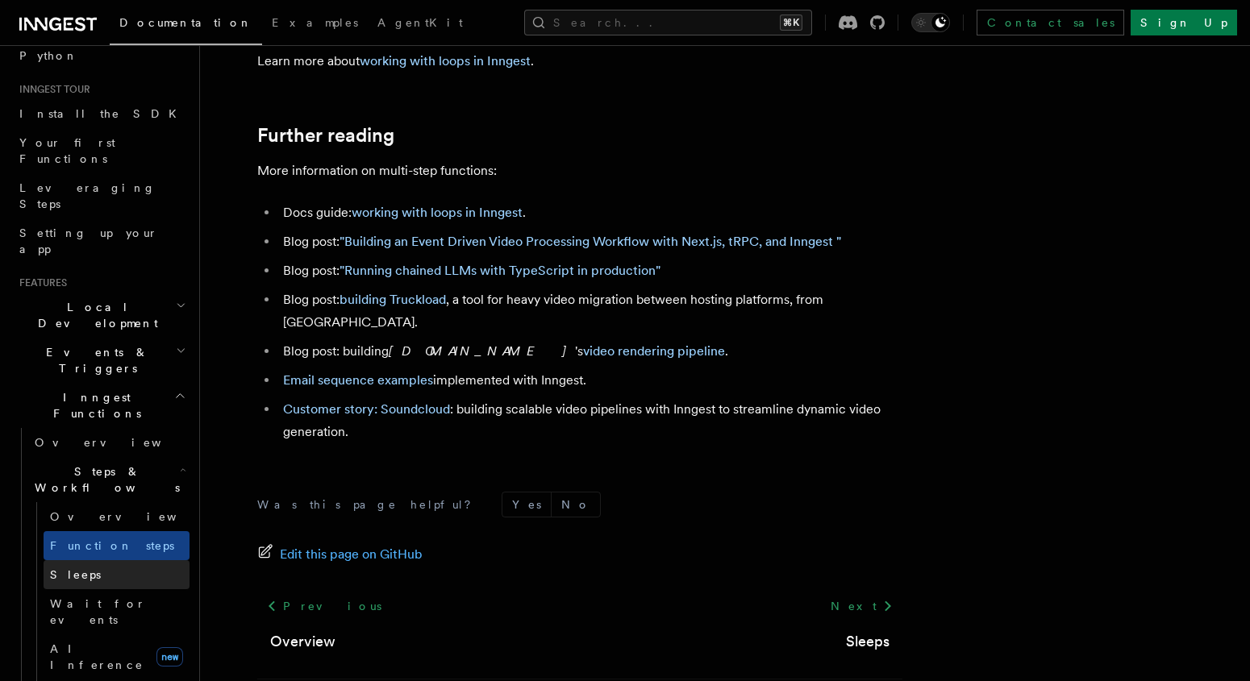
click at [82, 568] on span "Sleeps" at bounding box center [75, 574] width 51 height 13
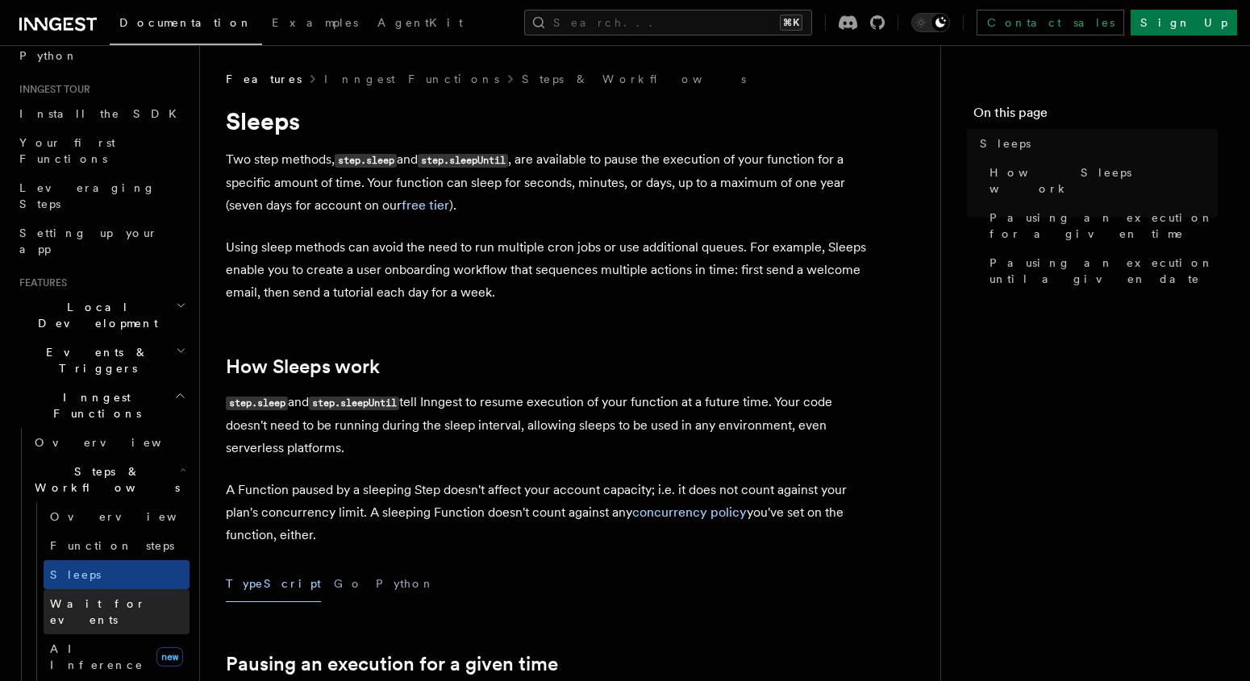
click at [90, 597] on span "Wait for events" at bounding box center [98, 611] width 96 height 29
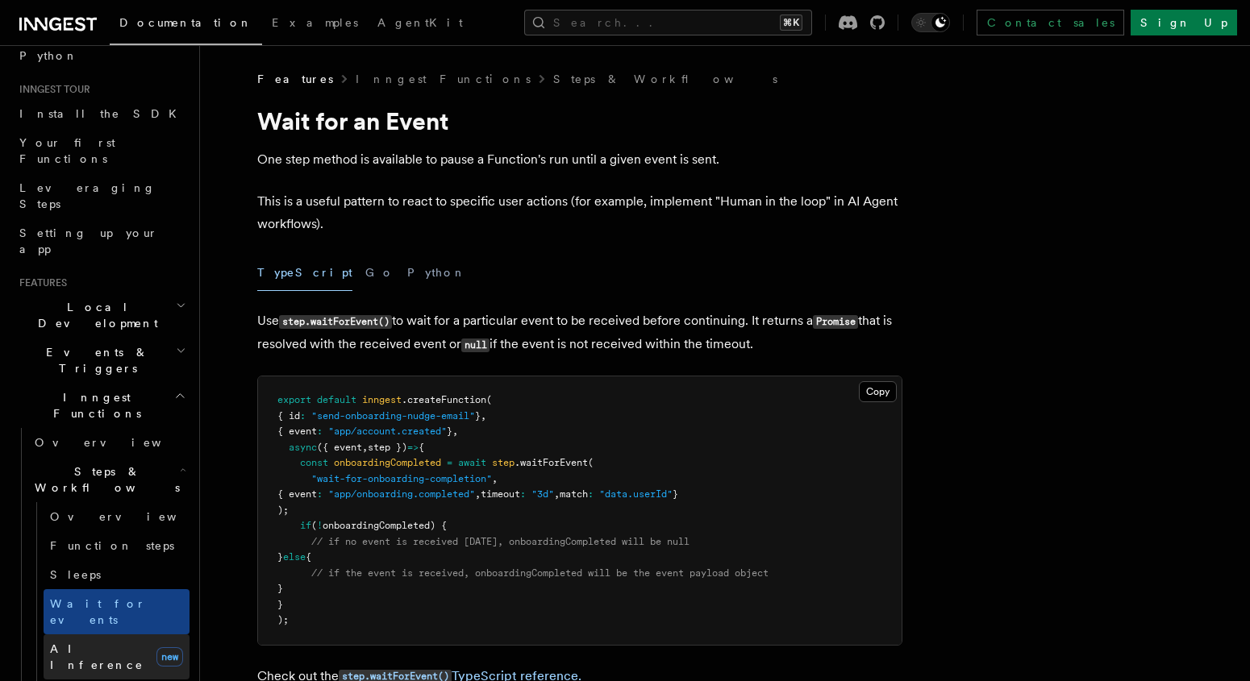
click at [94, 643] on span "AI Inference" at bounding box center [97, 657] width 94 height 29
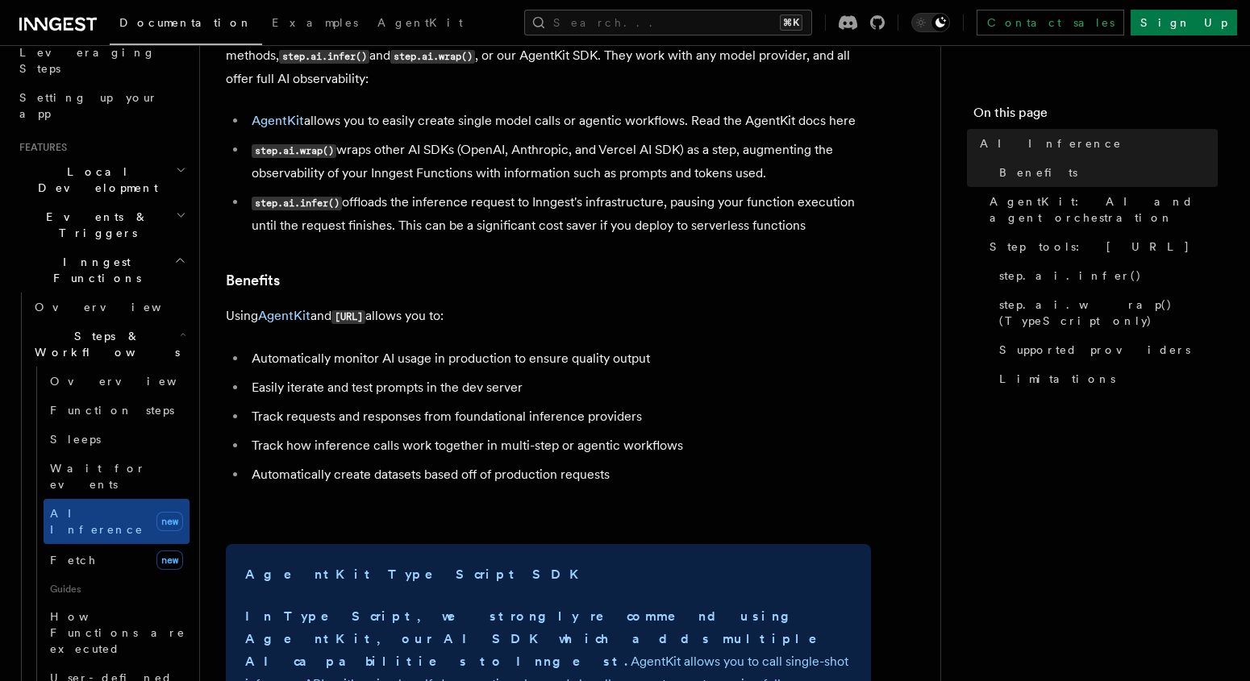
scroll to position [283, 0]
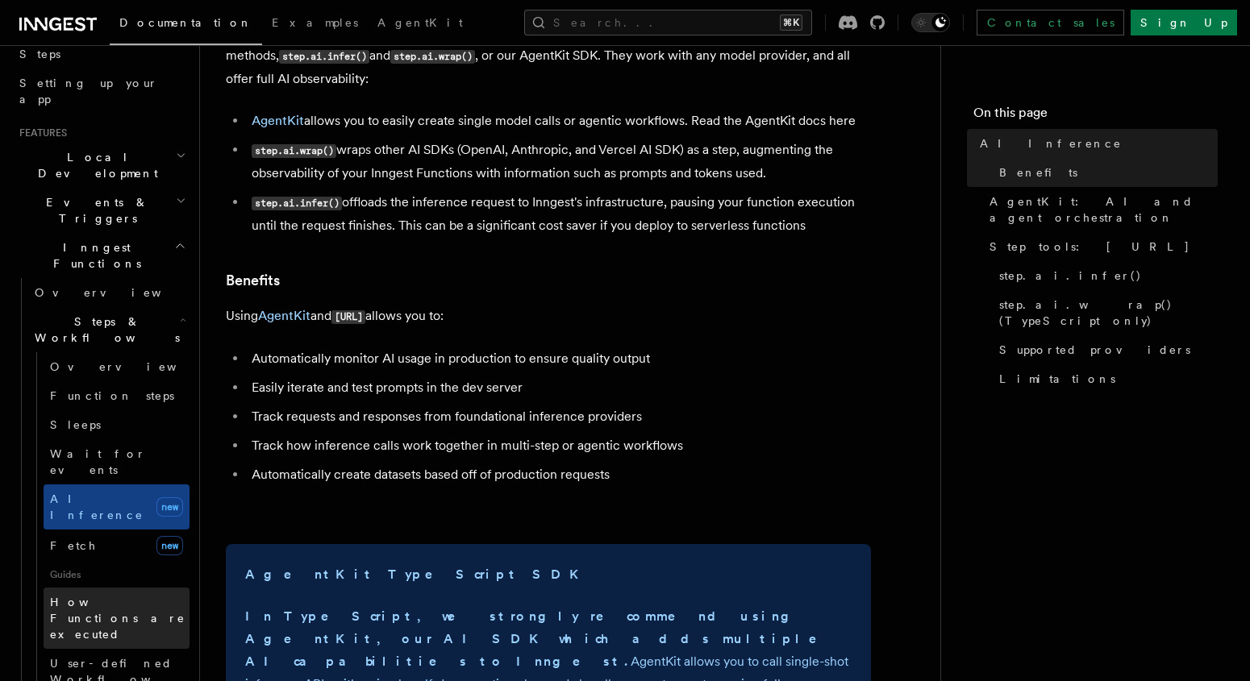
click at [119, 594] on span "How Functions are executed" at bounding box center [119, 618] width 139 height 48
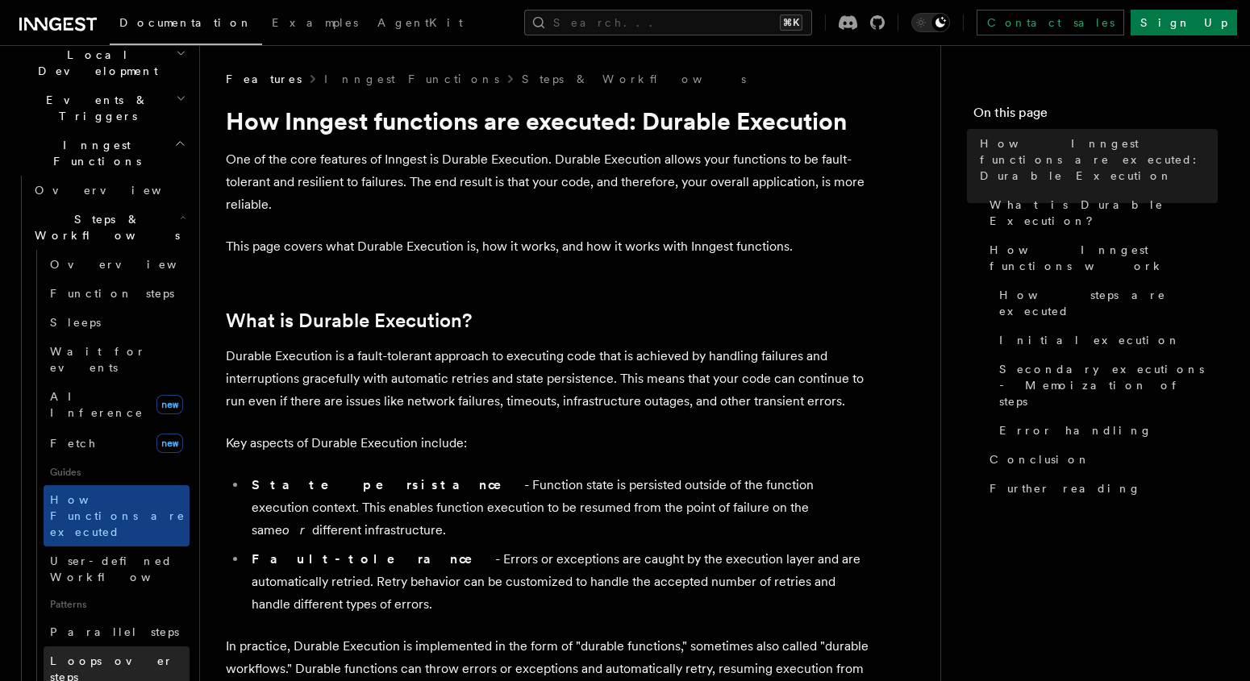
scroll to position [387, 0]
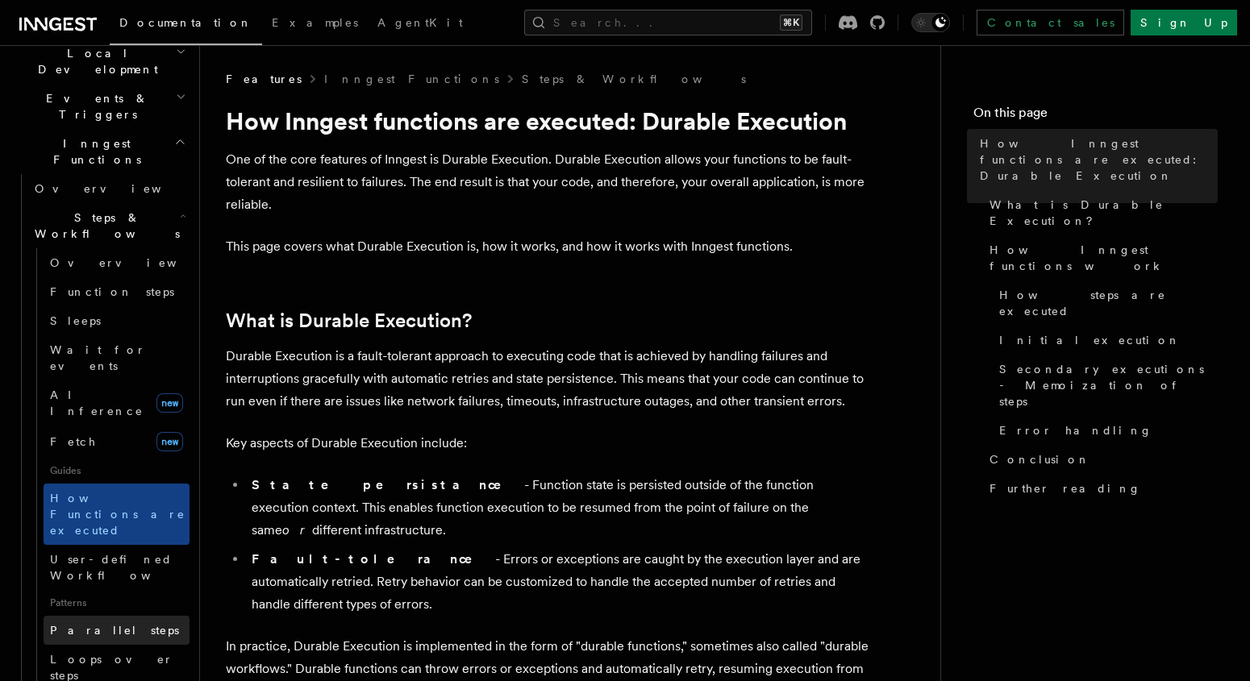
click at [116, 616] on link "Parallel steps" at bounding box center [117, 630] width 146 height 29
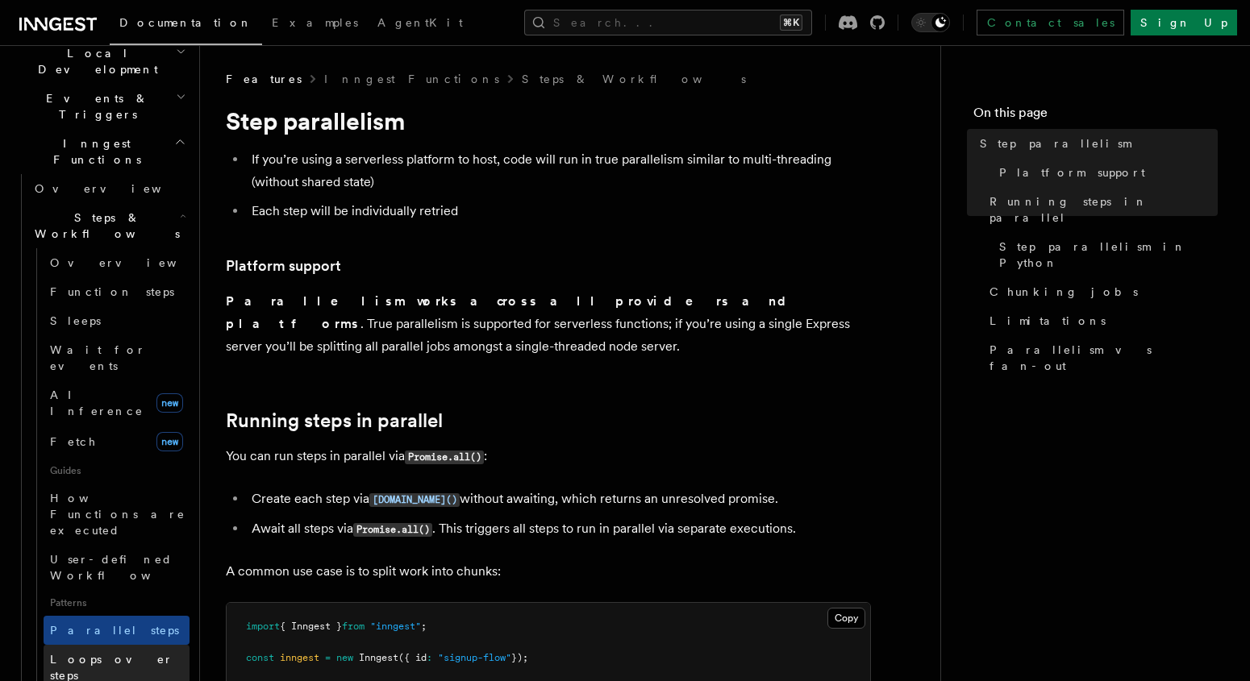
click at [89, 653] on span "Loops over steps" at bounding box center [111, 667] width 123 height 29
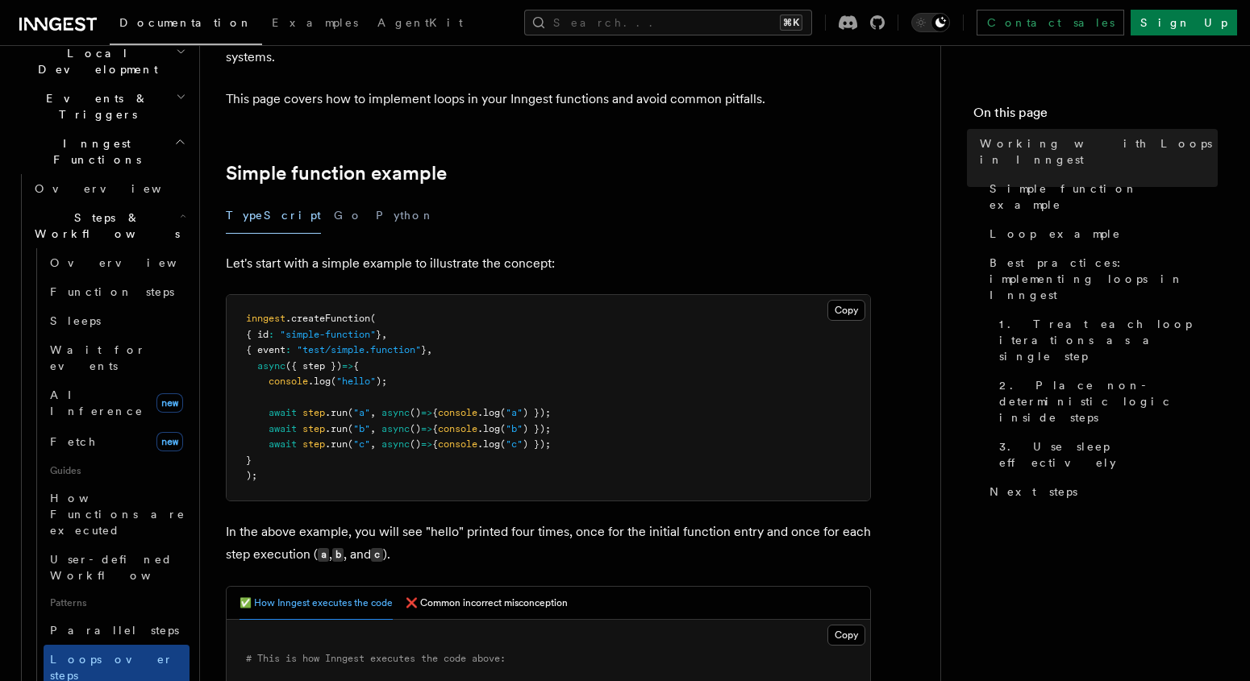
scroll to position [169, 0]
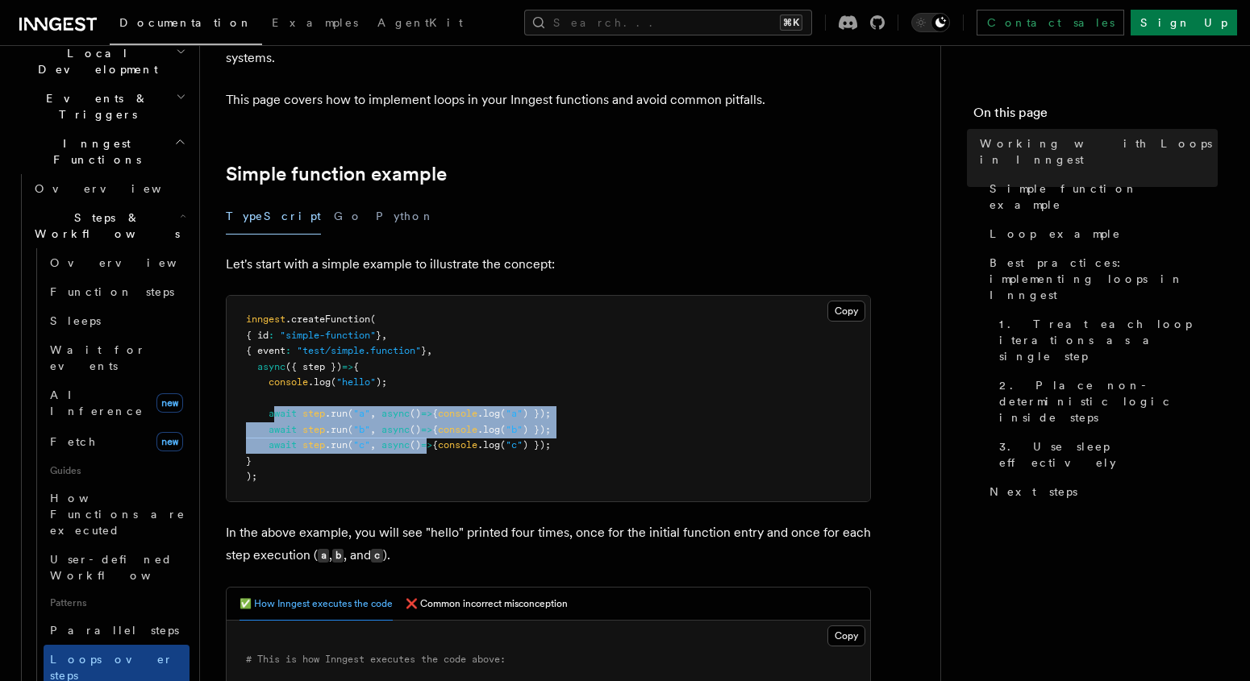
click at [458, 447] on code "inngest .createFunction ( { id : "simple-function" } , { event : "test/simple.f…" at bounding box center [398, 398] width 305 height 168
click at [438, 447] on span "{" at bounding box center [435, 444] width 6 height 11
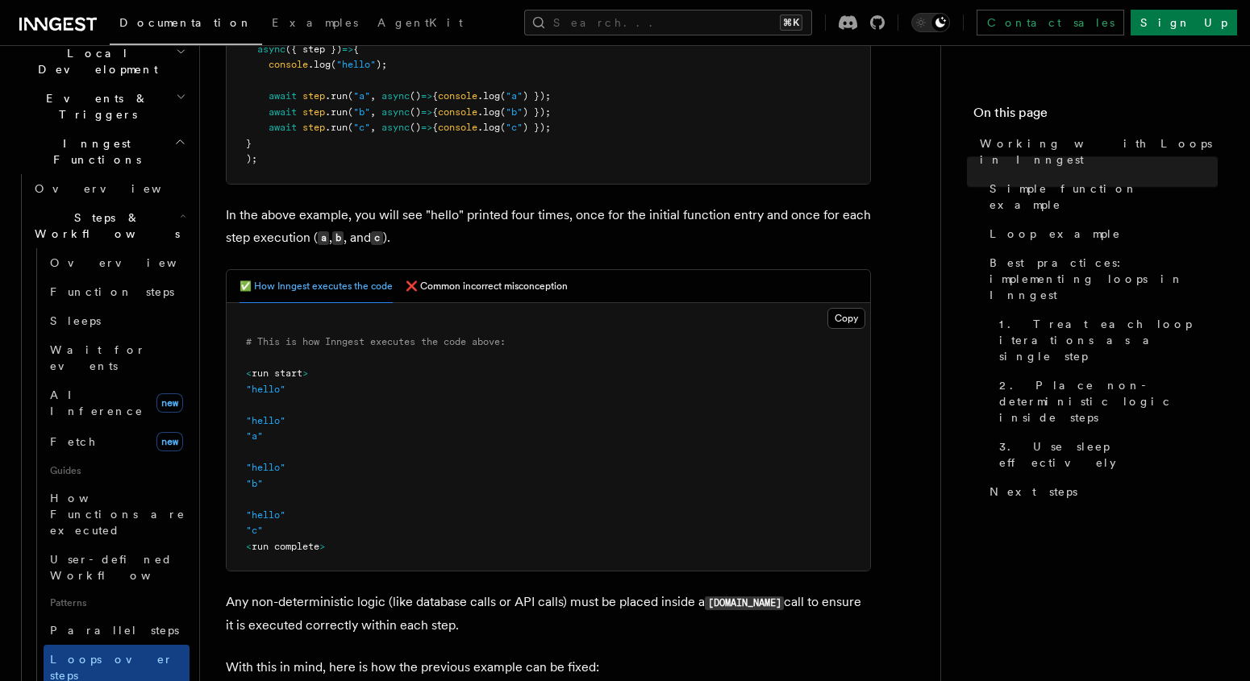
scroll to position [505, 0]
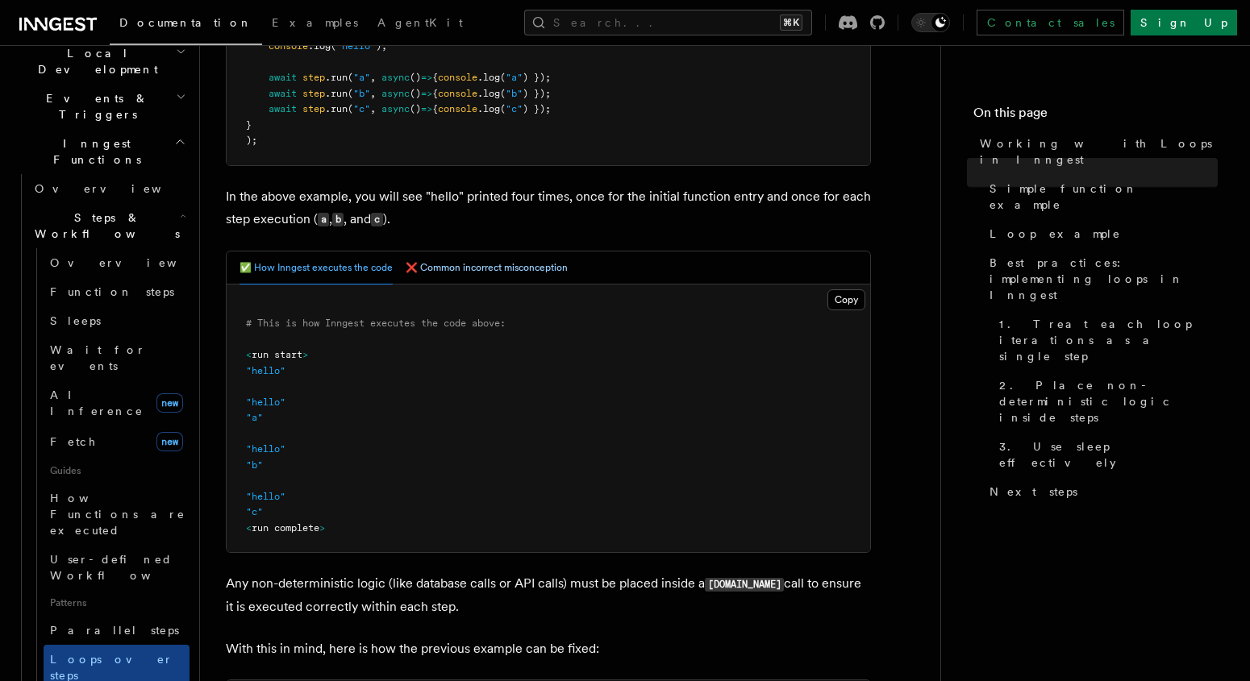
click at [453, 265] on button "❌ Common incorrect misconception" at bounding box center [487, 268] width 162 height 33
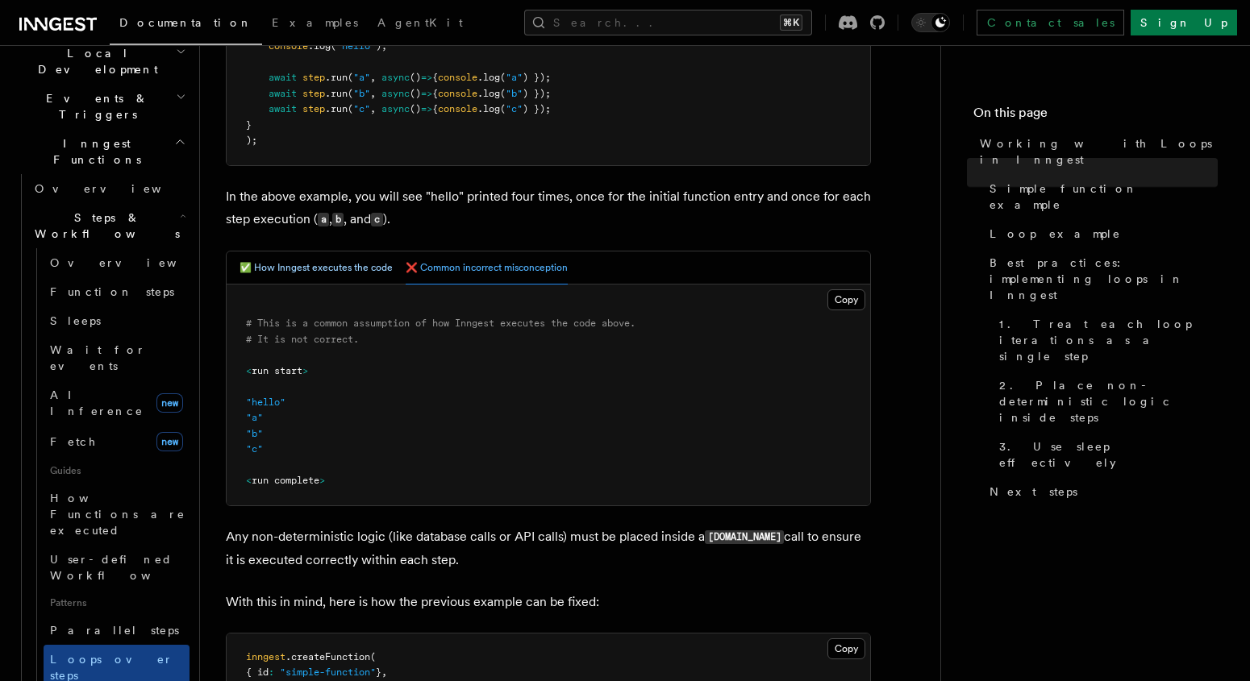
click at [336, 270] on button "✅ How Inngest executes the code" at bounding box center [315, 268] width 153 height 33
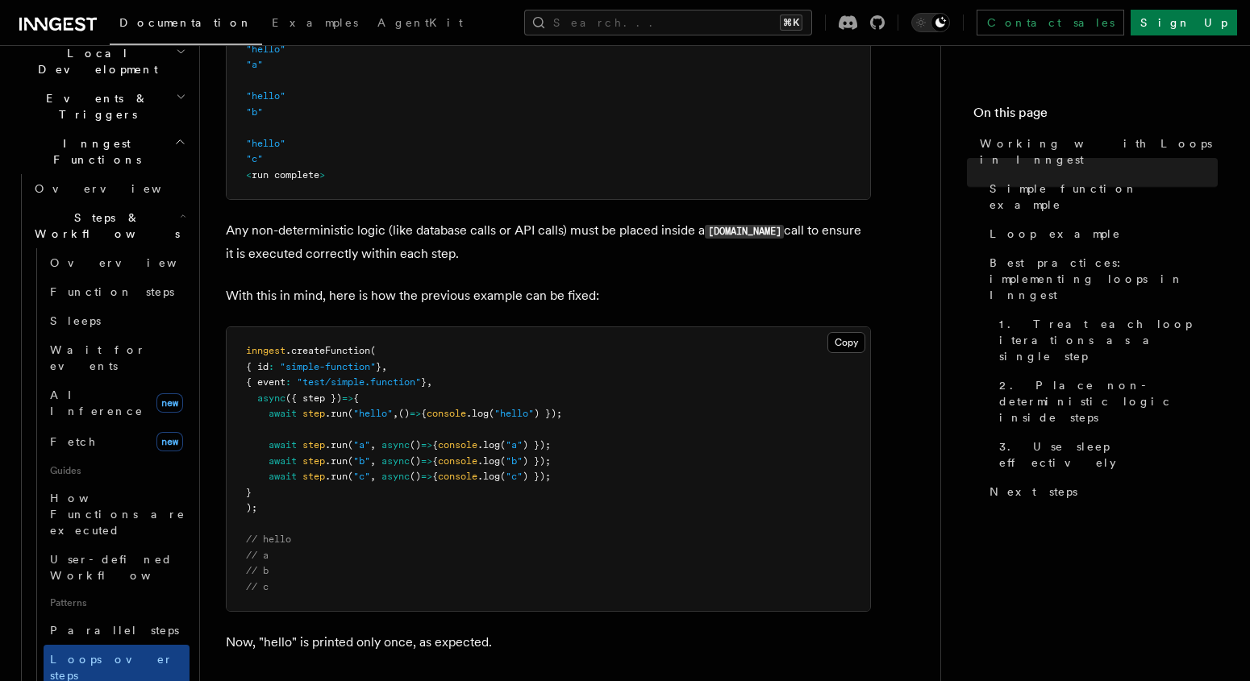
scroll to position [945, 0]
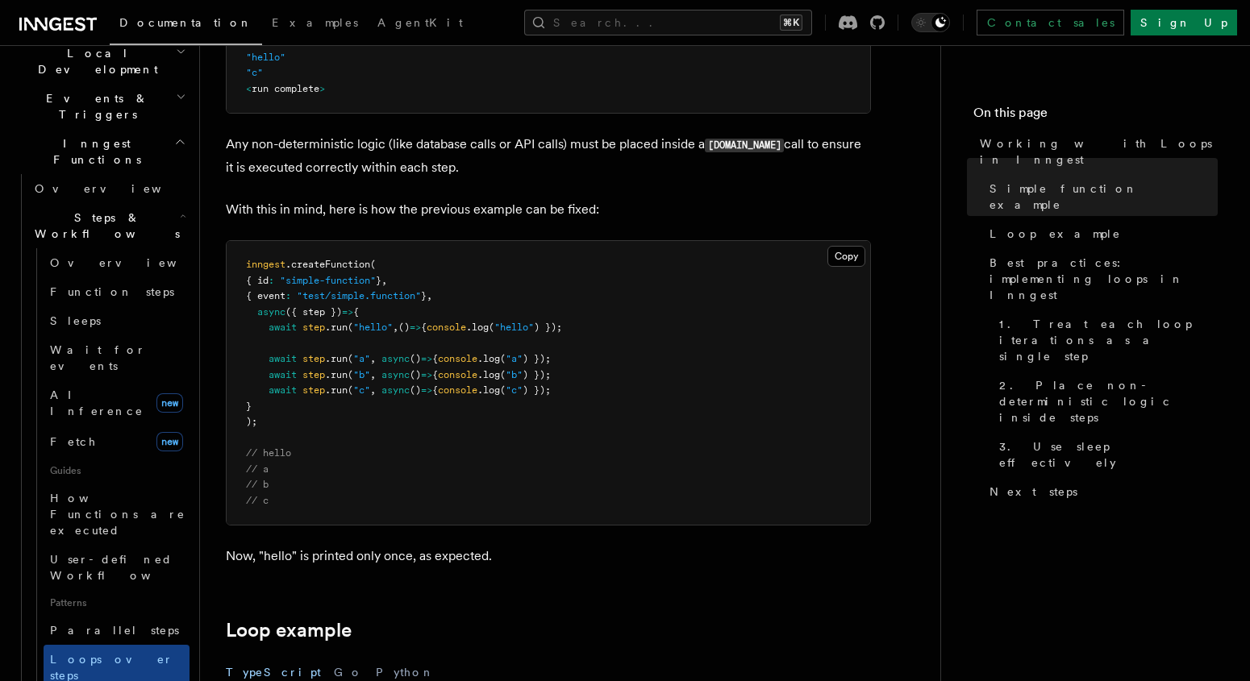
click at [476, 411] on pre "inngest .createFunction ( { id : "simple-function" } , { event : "test/simple.f…" at bounding box center [548, 383] width 643 height 284
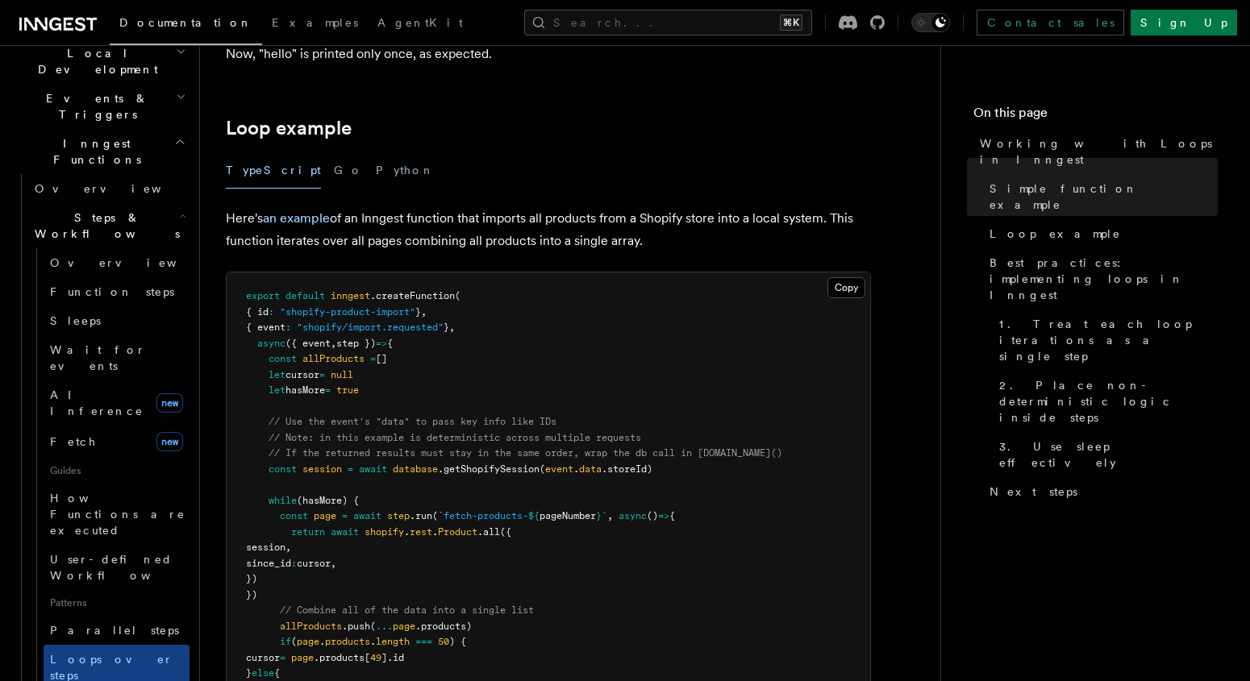
scroll to position [1571, 0]
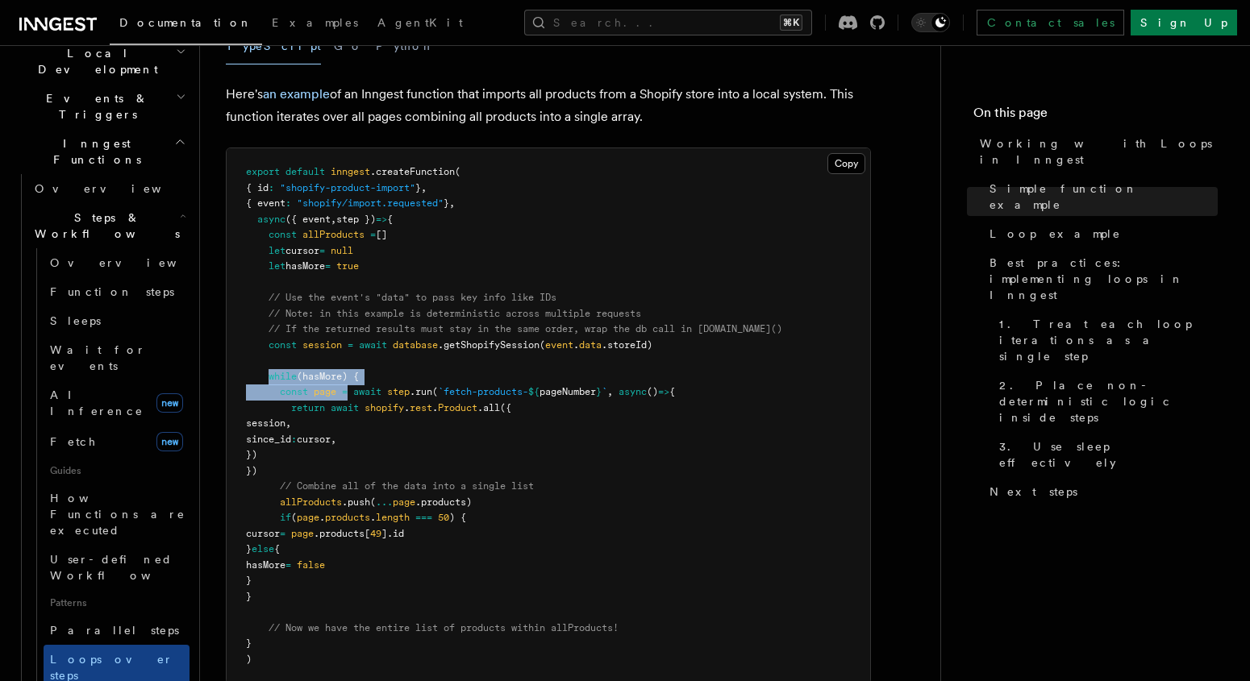
drag, startPoint x: 267, startPoint y: 374, endPoint x: 351, endPoint y: 398, distance: 87.3
click at [351, 398] on code "export default inngest .createFunction ( { id : "shopify-product-import" } , { …" at bounding box center [514, 415] width 536 height 499
click at [351, 397] on span at bounding box center [350, 391] width 6 height 11
click at [384, 399] on pre "export default inngest .createFunction ( { id : "shopify-product-import" } , { …" at bounding box center [548, 415] width 643 height 535
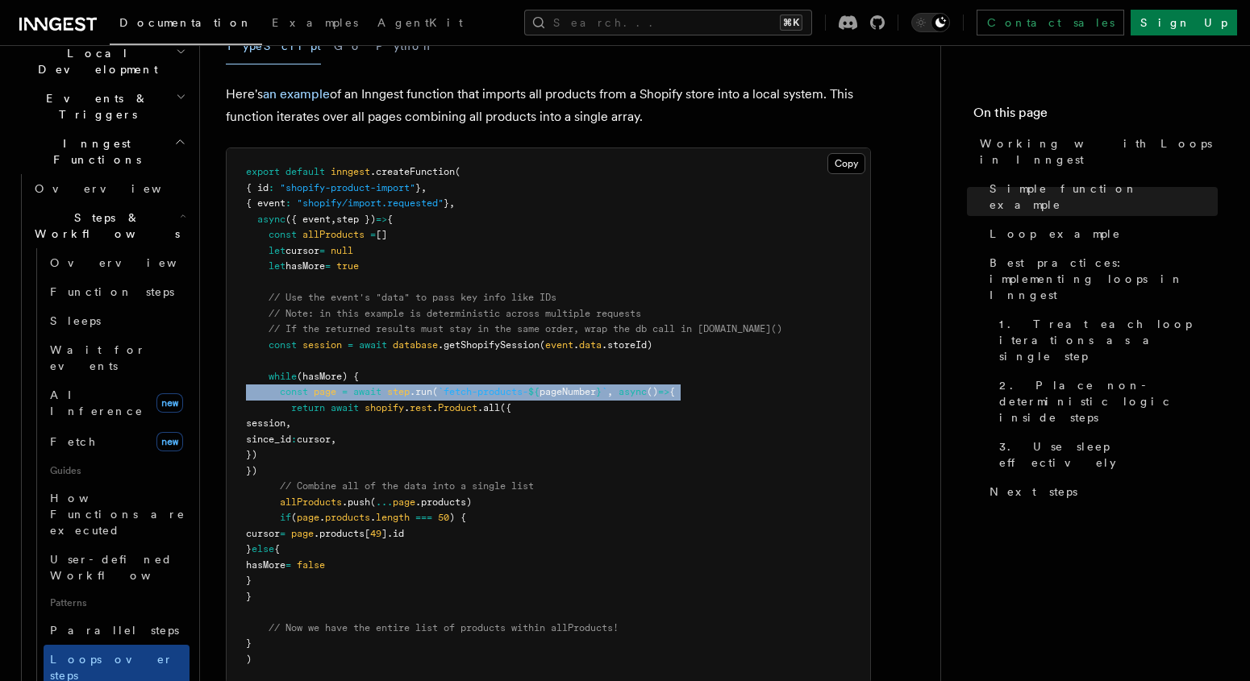
click at [384, 399] on pre "export default inngest .createFunction ( { id : "shopify-product-import" } , { …" at bounding box center [548, 415] width 643 height 535
click at [373, 415] on pre "export default inngest .createFunction ( { id : "shopify-product-import" } , { …" at bounding box center [548, 415] width 643 height 535
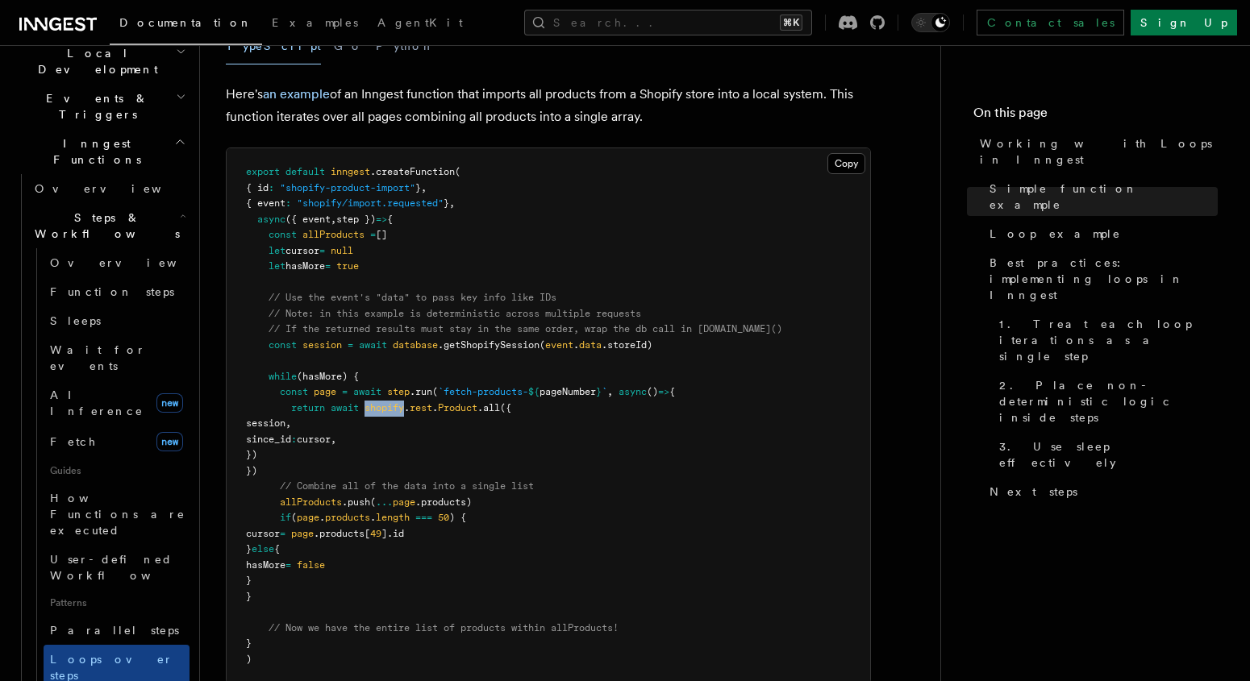
click at [373, 415] on pre "export default inngest .createFunction ( { id : "shopify-product-import" } , { …" at bounding box center [548, 415] width 643 height 535
click at [355, 427] on pre "export default inngest .createFunction ( { id : "shopify-product-import" } , { …" at bounding box center [548, 415] width 643 height 535
click at [331, 465] on pre "export default inngest .createFunction ( { id : "shopify-product-import" } , { …" at bounding box center [548, 415] width 643 height 535
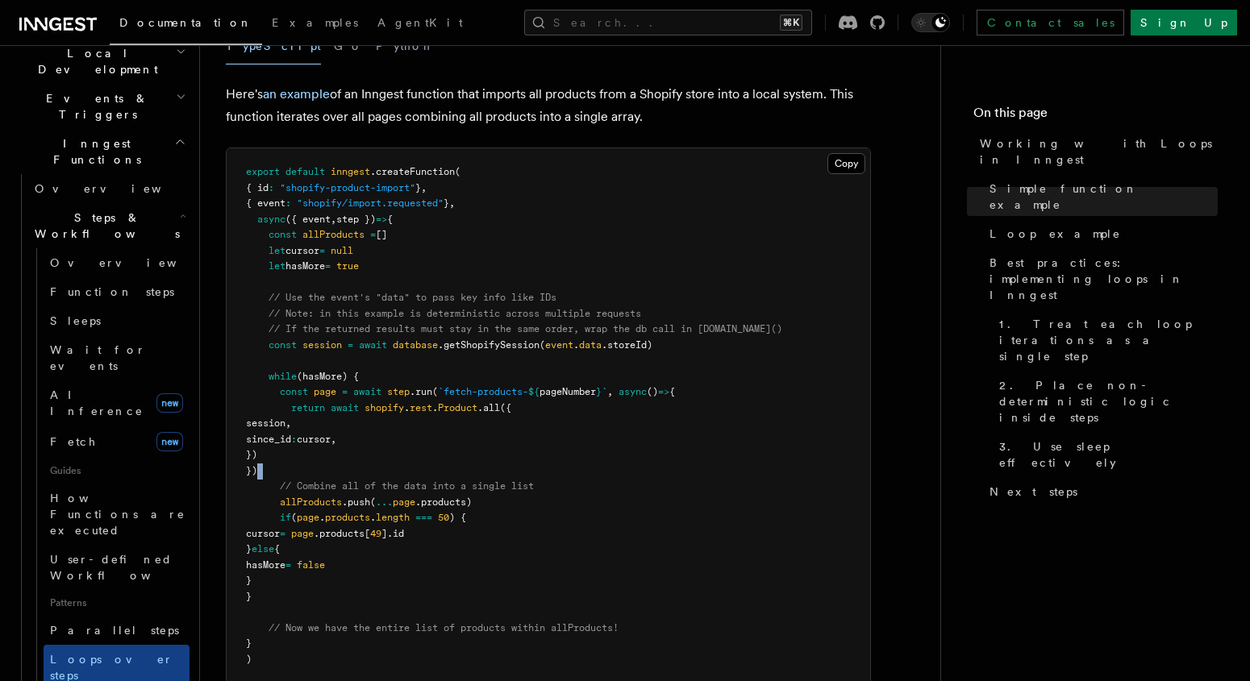
click at [331, 465] on pre "export default inngest .createFunction ( { id : "shopify-product-import" } , { …" at bounding box center [548, 415] width 643 height 535
click at [326, 497] on pre "export default inngest .createFunction ( { id : "shopify-product-import" } , { …" at bounding box center [548, 415] width 643 height 535
click at [280, 530] on span "cursor" at bounding box center [263, 533] width 34 height 11
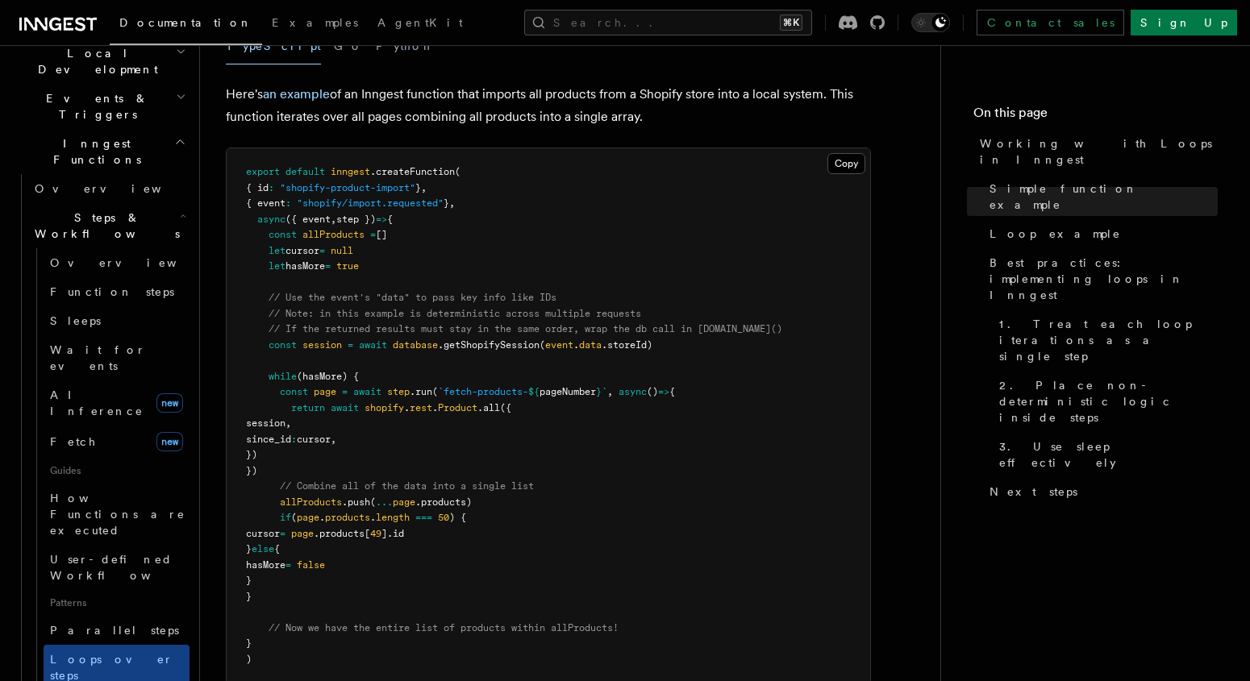
click at [280, 530] on span "cursor" at bounding box center [263, 533] width 34 height 11
click at [394, 453] on pre "export default inngest .createFunction ( { id : "shopify-product-import" } , { …" at bounding box center [548, 415] width 643 height 535
click at [403, 414] on span "shopify" at bounding box center [384, 407] width 40 height 11
click at [410, 402] on pre "export default inngest .createFunction ( { id : "shopify-product-import" } , { …" at bounding box center [548, 415] width 643 height 535
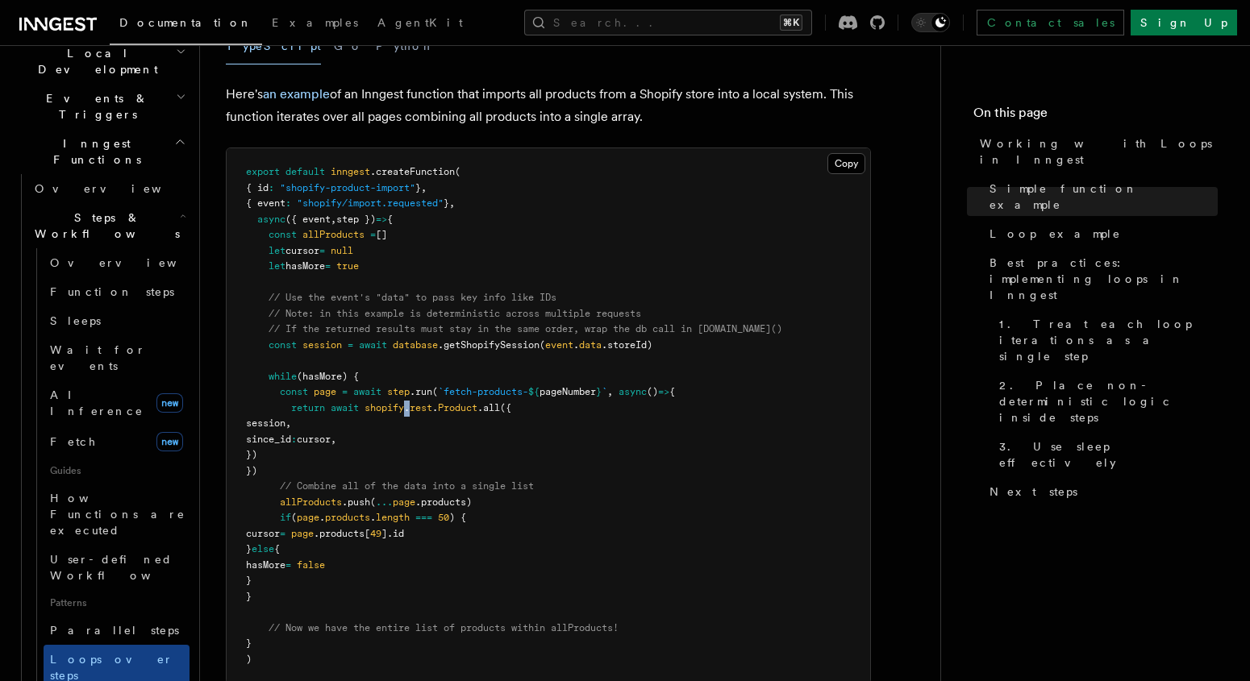
click at [410, 402] on pre "export default inngest .createFunction ( { id : "shopify-product-import" } , { …" at bounding box center [548, 415] width 643 height 535
click at [410, 388] on span "step" at bounding box center [398, 391] width 23 height 11
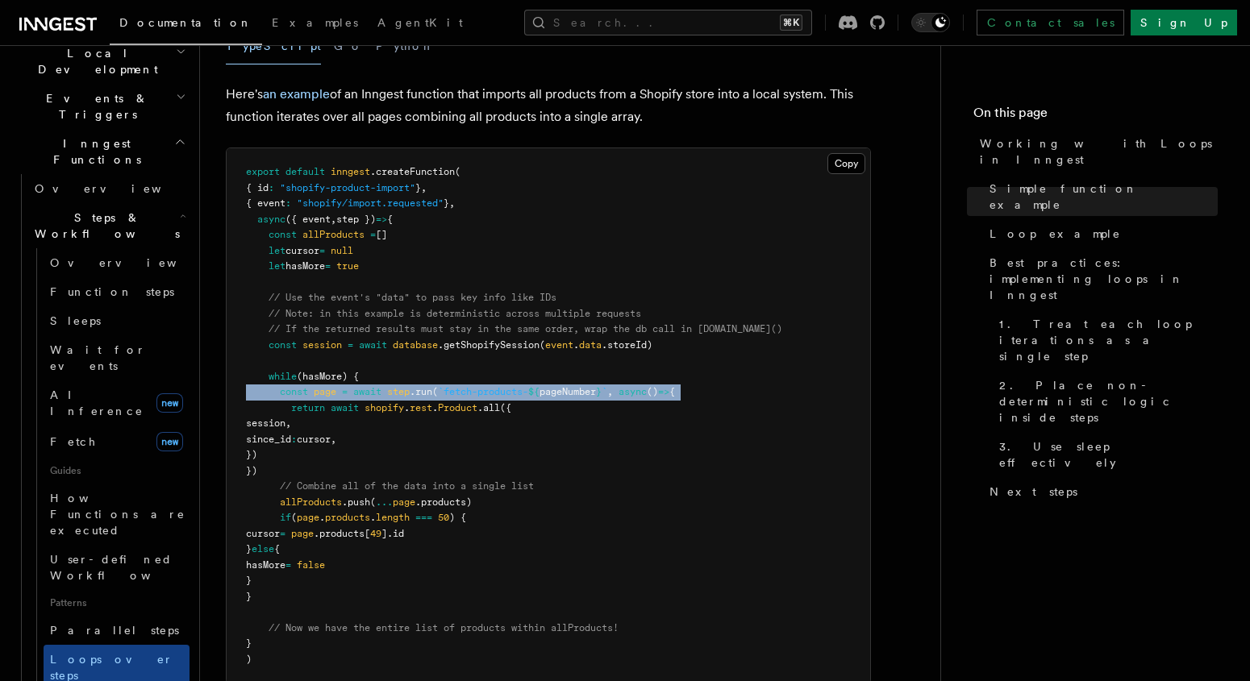
click at [297, 399] on pre "export default inngest .createFunction ( { id : "shopify-product-import" } , { …" at bounding box center [548, 415] width 643 height 535
click at [317, 397] on span "page" at bounding box center [325, 391] width 23 height 11
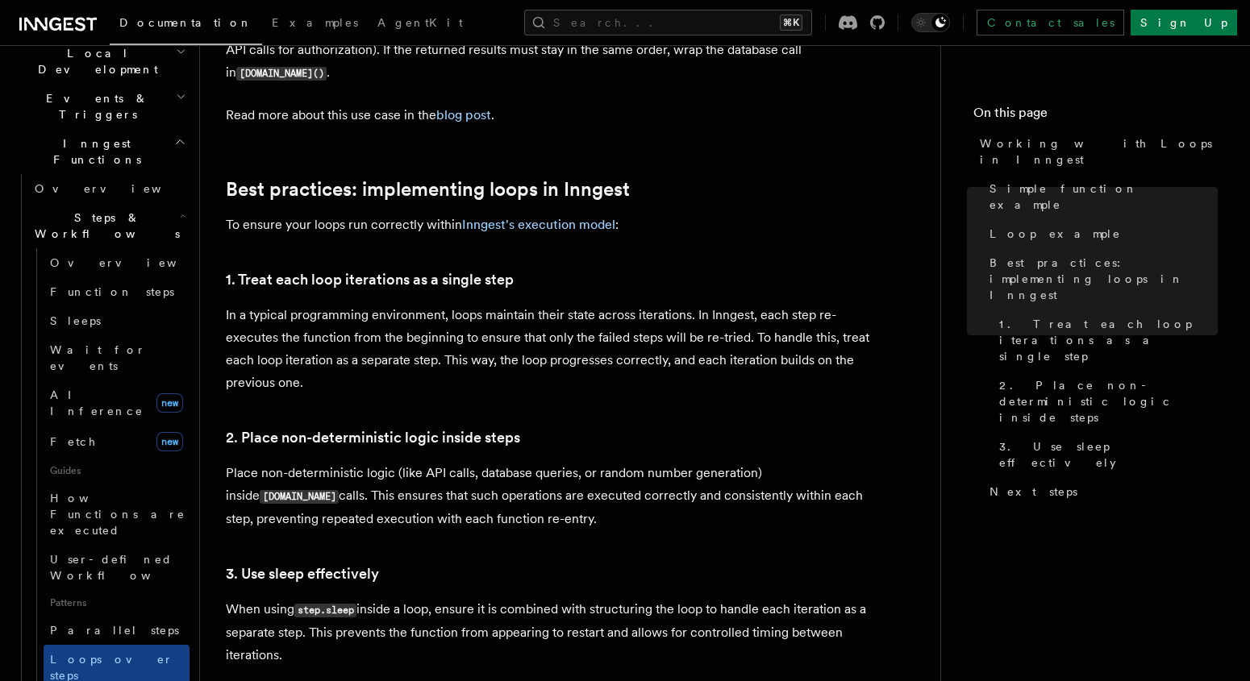
scroll to position [2442, 0]
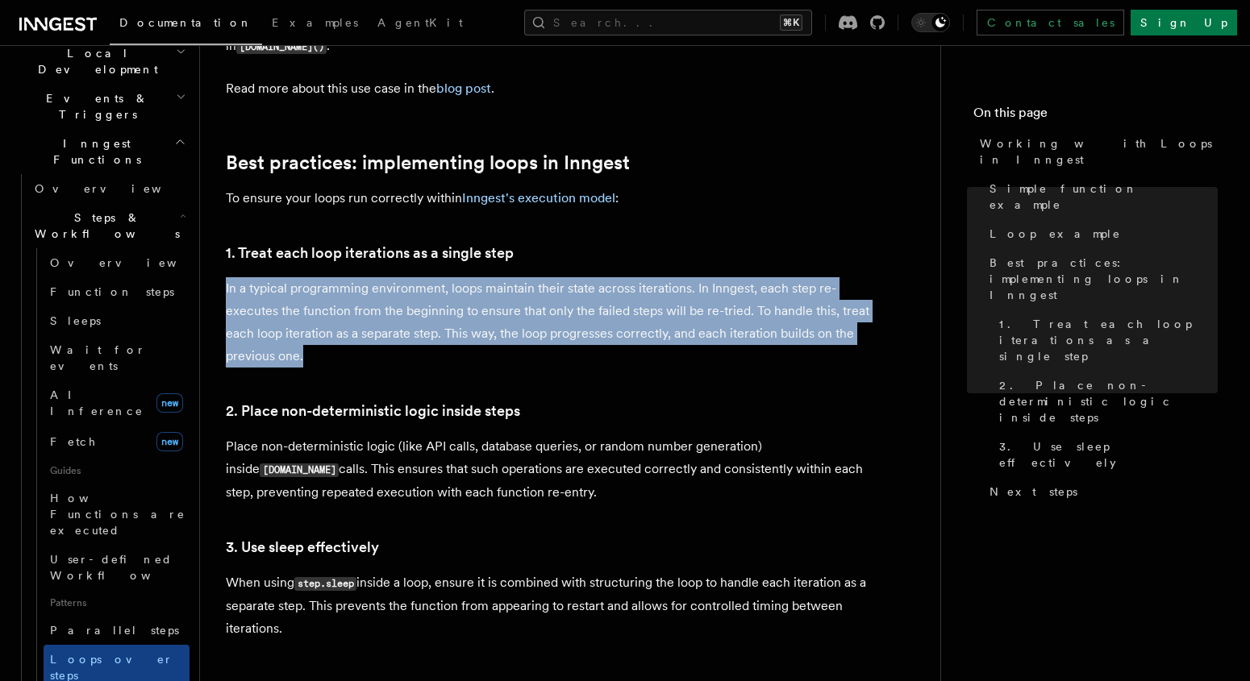
drag, startPoint x: 225, startPoint y: 261, endPoint x: 323, endPoint y: 340, distance: 126.2
click at [323, 340] on p "In a typical programming environment, loops maintain their state across iterati…" at bounding box center [548, 322] width 645 height 90
drag, startPoint x: 347, startPoint y: 341, endPoint x: 221, endPoint y: 259, distance: 150.3
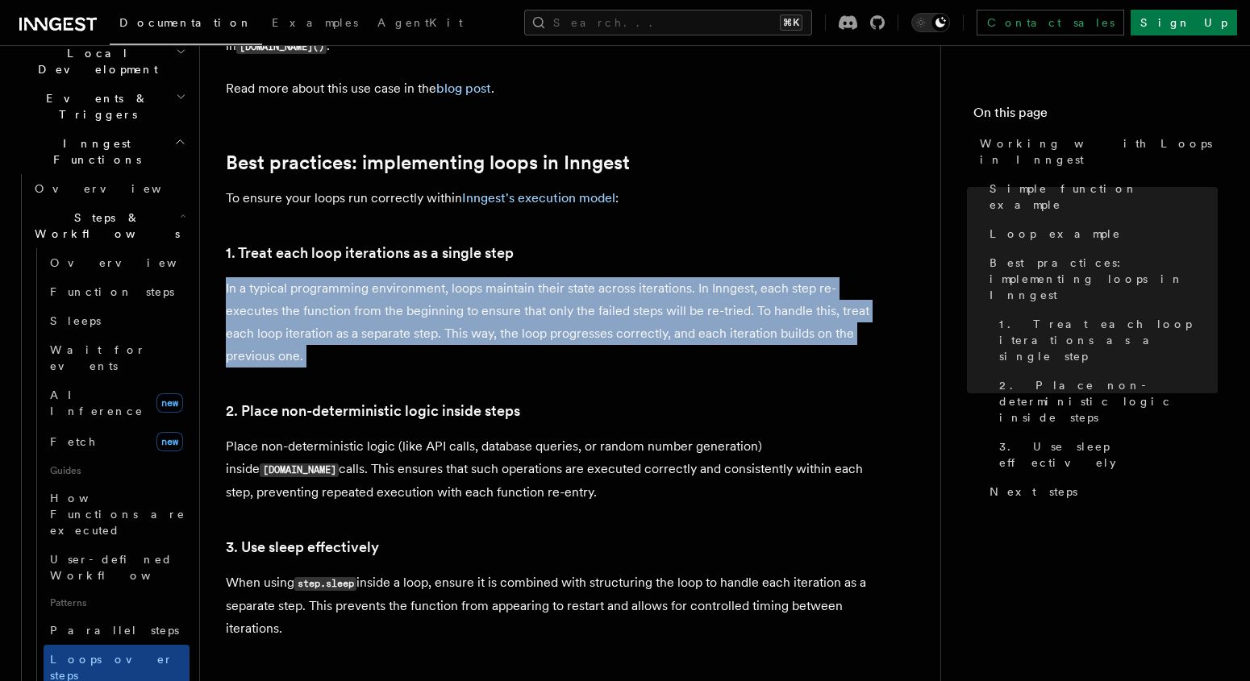
drag, startPoint x: 222, startPoint y: 261, endPoint x: 383, endPoint y: 343, distance: 181.0
click at [383, 343] on p "In a typical programming environment, loops maintain their state across iterati…" at bounding box center [548, 322] width 645 height 90
drag, startPoint x: 229, startPoint y: 267, endPoint x: 380, endPoint y: 344, distance: 169.5
click at [380, 344] on p "In a typical programming environment, loops maintain their state across iterati…" at bounding box center [548, 322] width 645 height 90
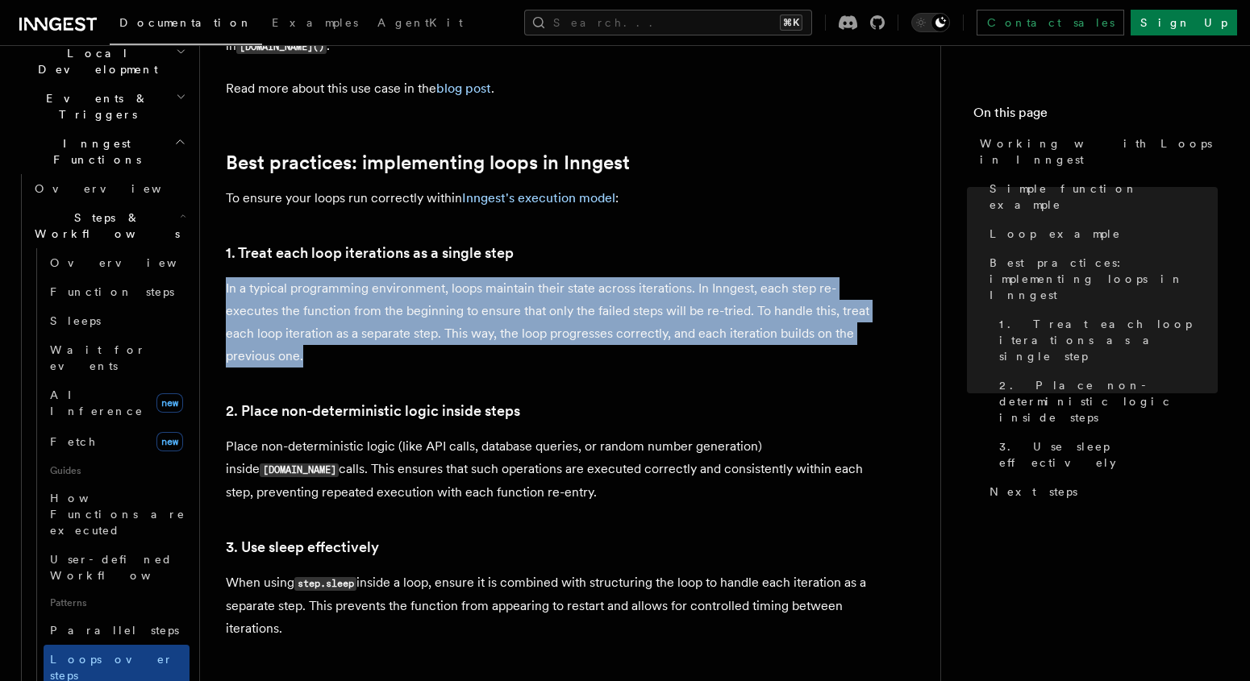
click at [380, 344] on p "In a typical programming environment, loops maintain their state across iterati…" at bounding box center [548, 322] width 645 height 90
